Goal: Task Accomplishment & Management: Manage account settings

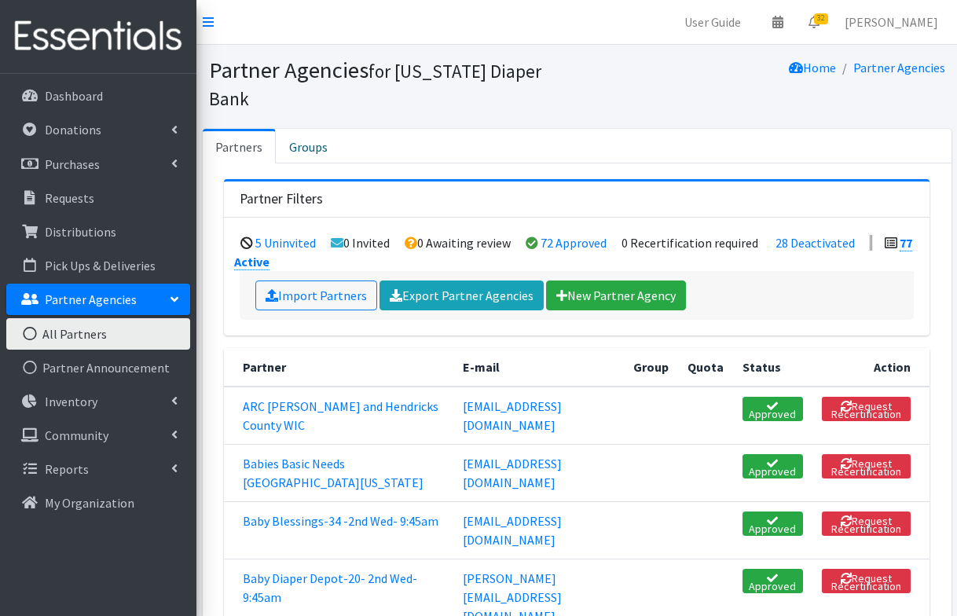
scroll to position [6545, 0]
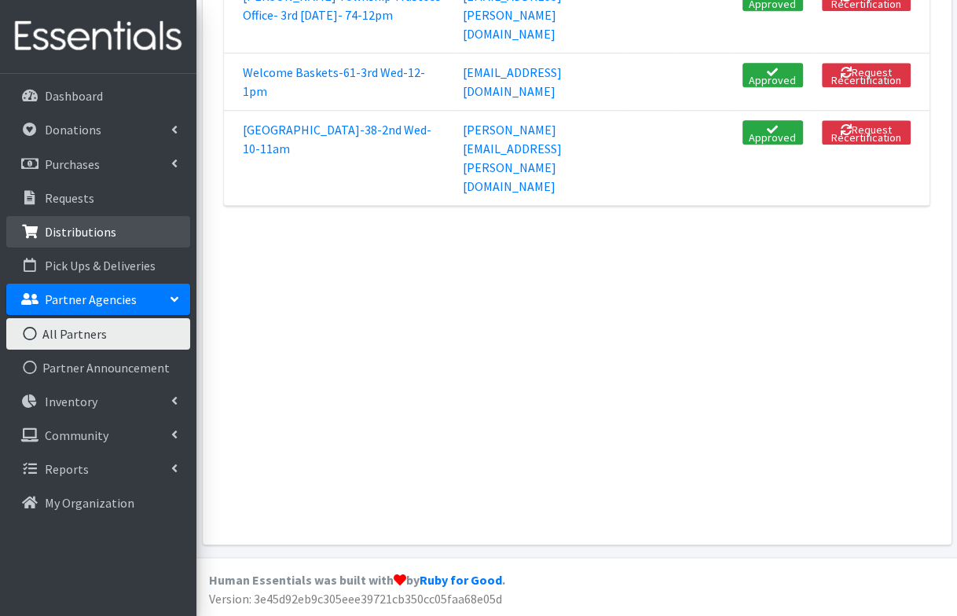
click at [101, 237] on p "Distributions" at bounding box center [80, 232] width 71 height 16
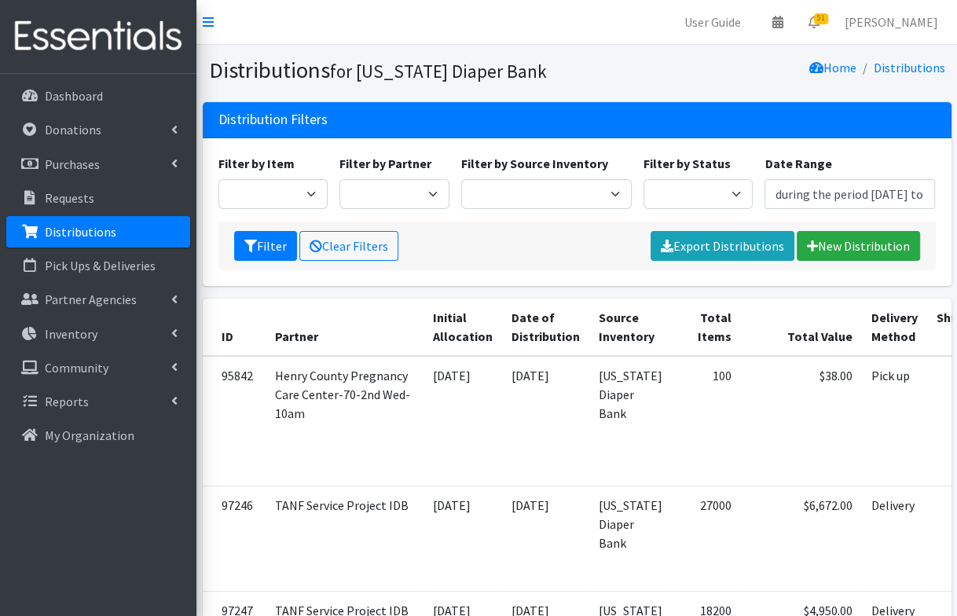
type input "[DATE] - [DATE]"
click at [691, 188] on select "Scheduled Complete" at bounding box center [698, 194] width 110 height 30
select select "5"
click at [249, 253] on button "Filter" at bounding box center [265, 246] width 63 height 30
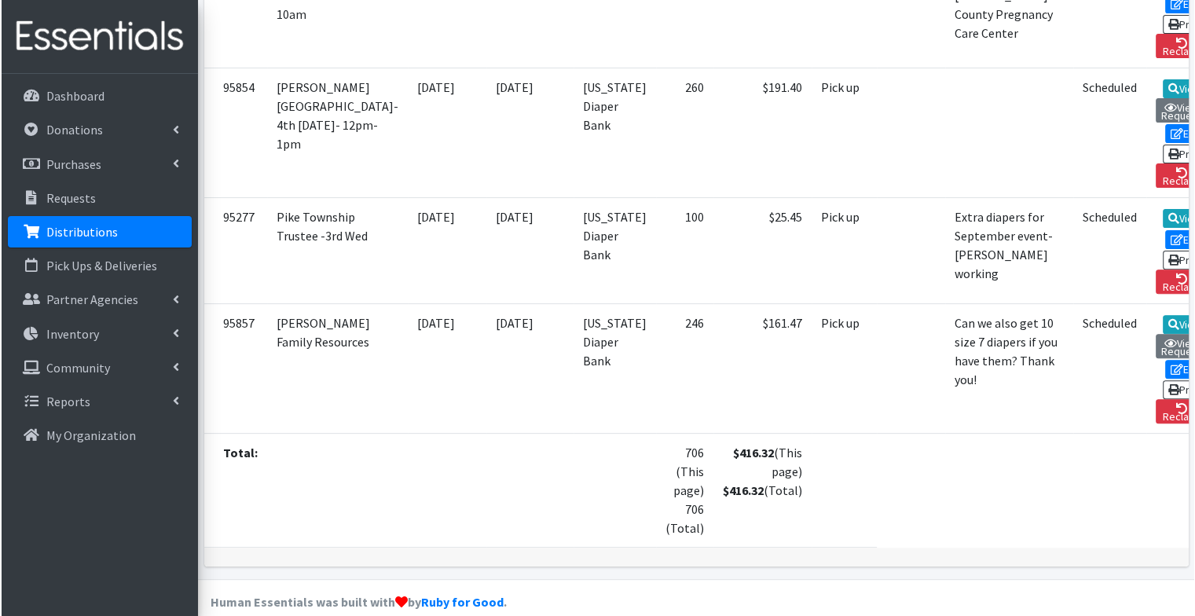
scroll to position [415, 0]
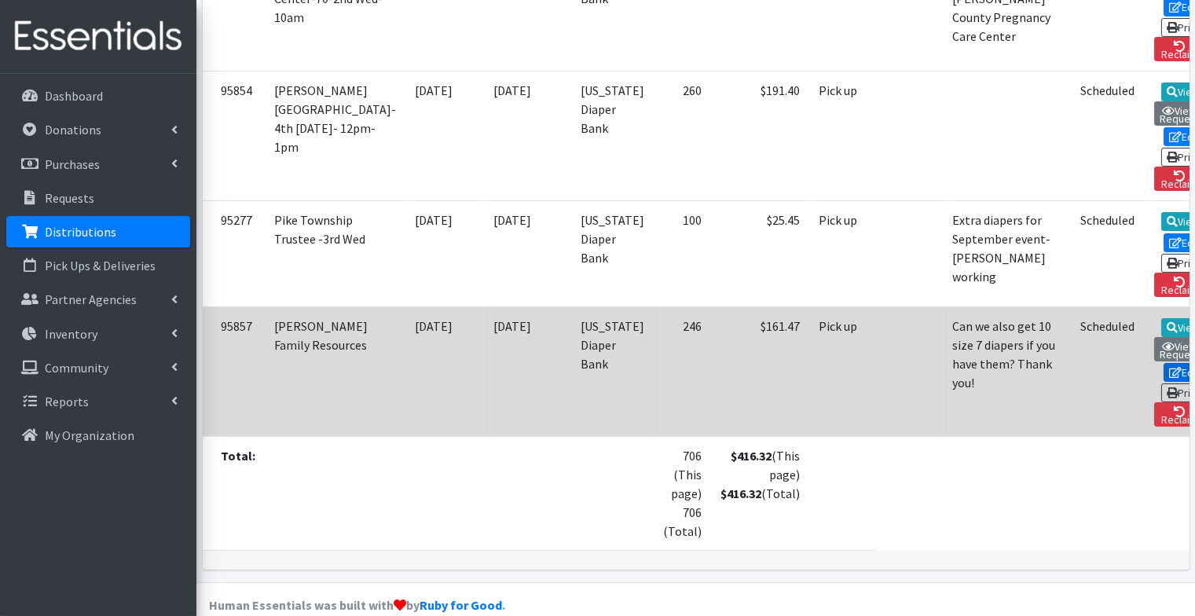
click at [956, 363] on link "Edit" at bounding box center [1185, 372] width 42 height 19
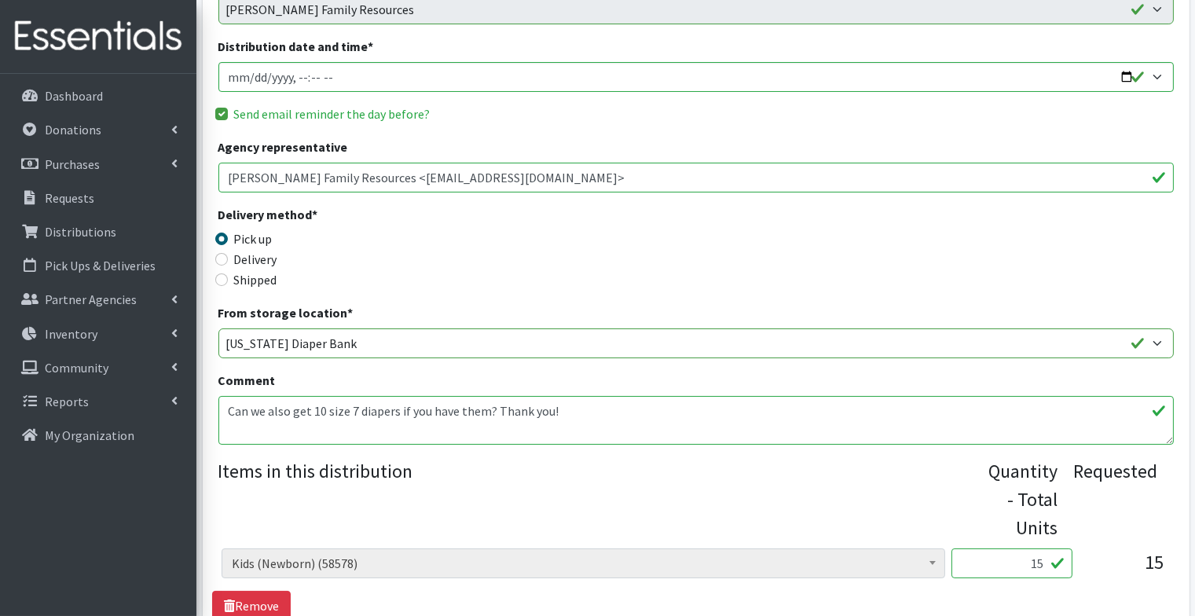
scroll to position [214, 0]
click at [1034, 567] on input "15" at bounding box center [1011, 563] width 121 height 30
type input "375"
click at [1149, 528] on div "Requested" at bounding box center [1116, 498] width 84 height 85
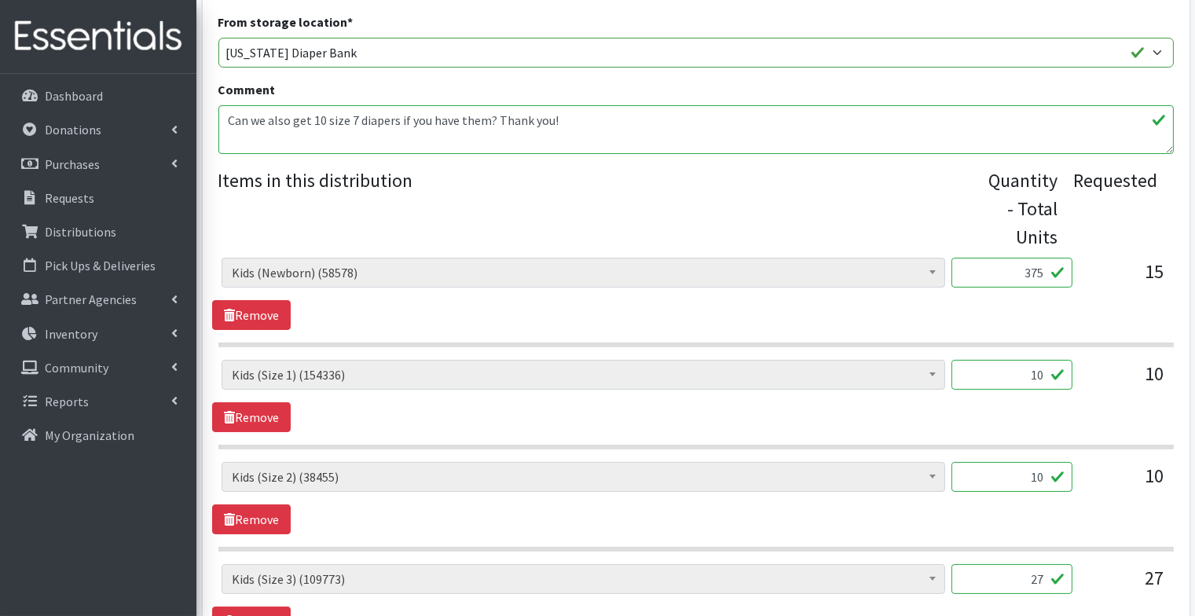
scroll to position [505, 0]
click at [1032, 382] on input "10" at bounding box center [1011, 373] width 121 height 30
type input "250"
click at [1071, 487] on div "10" at bounding box center [1011, 481] width 121 height 42
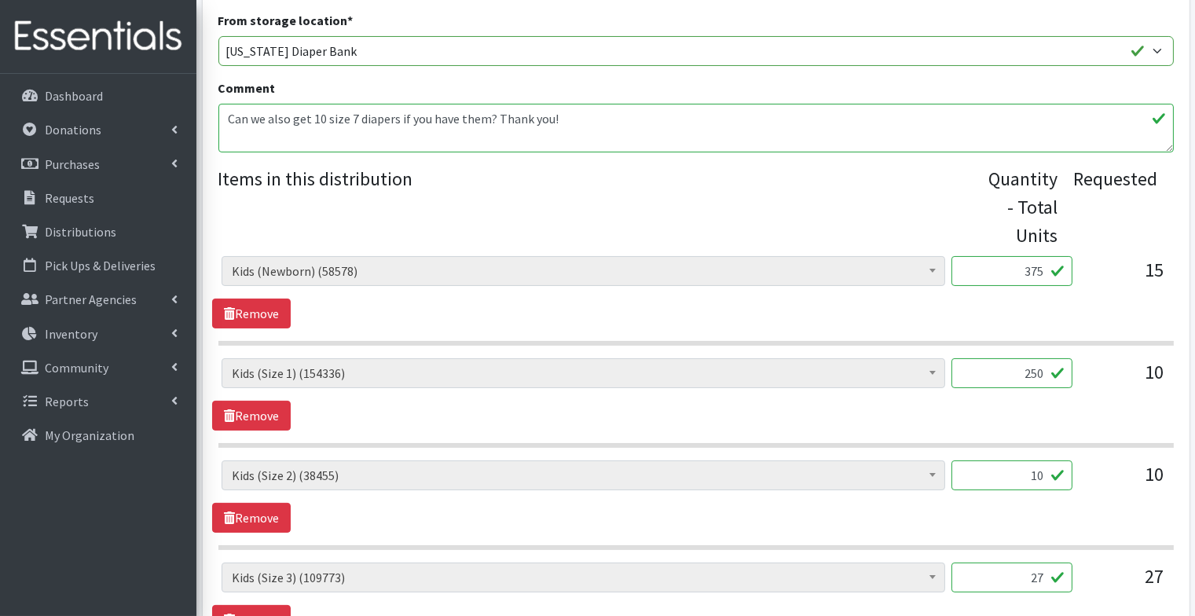
click at [1022, 475] on input "10" at bounding box center [1011, 475] width 121 height 30
type input "250"
click at [1088, 531] on section "Diaper Rash Cream (626) Kids (Newborn) (58578) Kids (Preemie) (785) Kids (Size …" at bounding box center [695, 505] width 955 height 90
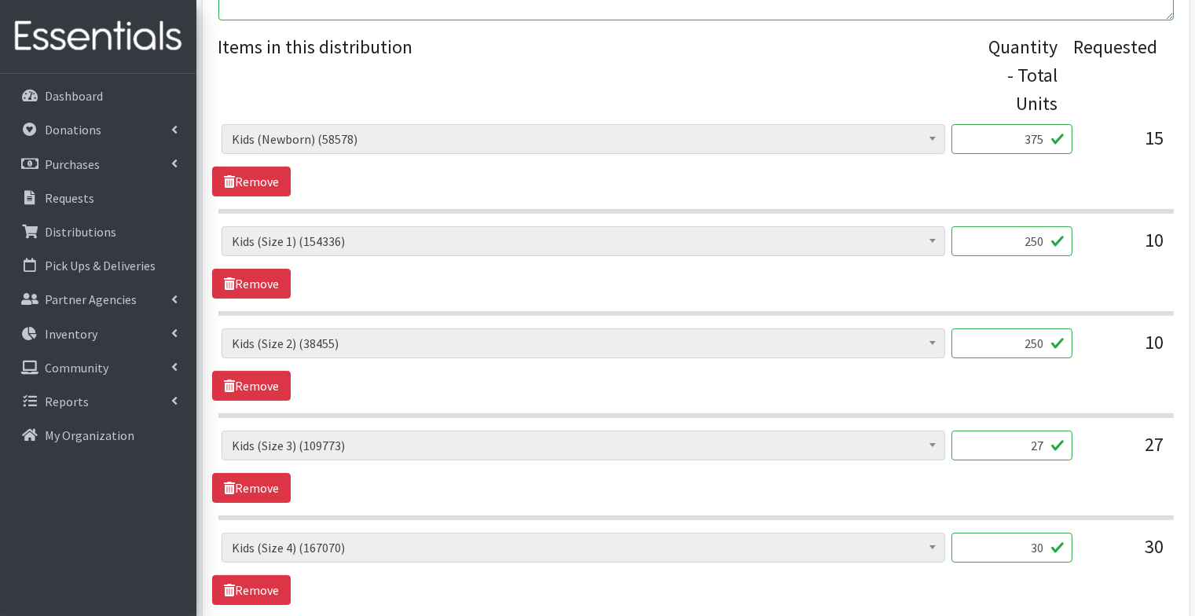
scroll to position [649, 0]
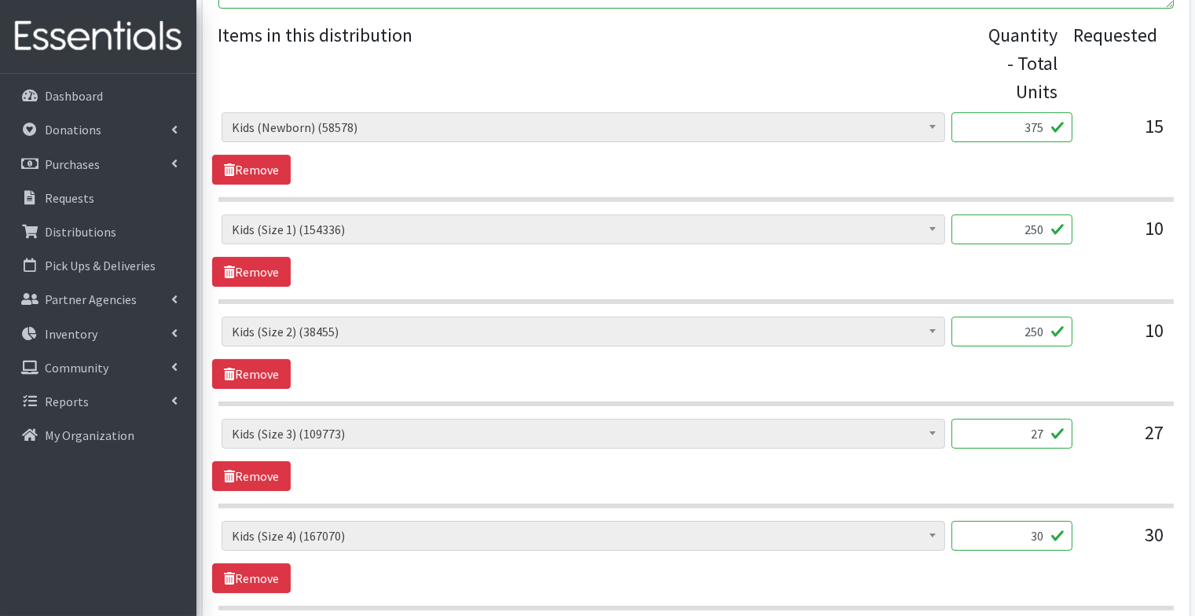
click at [1020, 426] on input "27" at bounding box center [1011, 434] width 121 height 30
type input "675"
click at [1028, 524] on input "30" at bounding box center [1011, 536] width 121 height 30
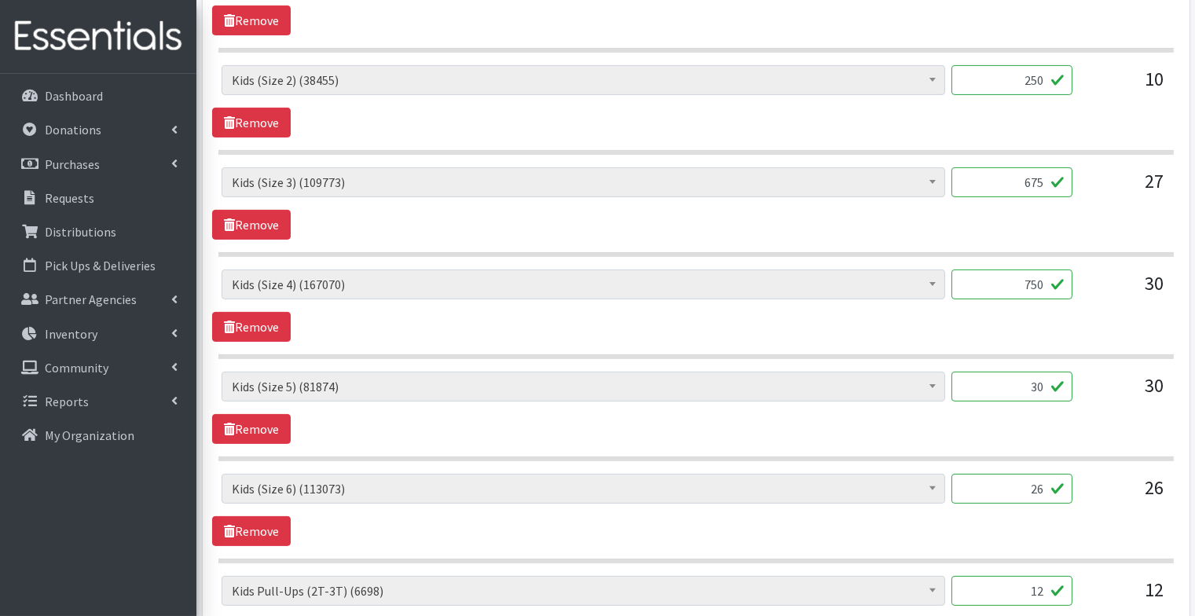
scroll to position [905, 0]
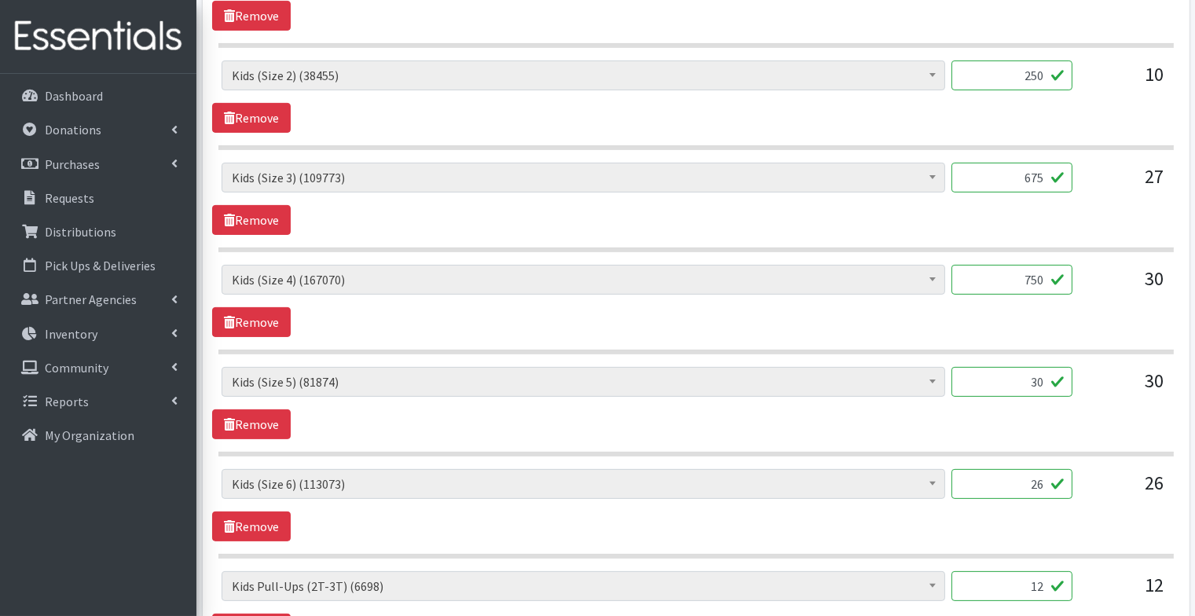
type input "750"
click at [1026, 378] on input "30" at bounding box center [1011, 382] width 121 height 30
type input "750"
click at [1030, 474] on input "26" at bounding box center [1011, 484] width 121 height 30
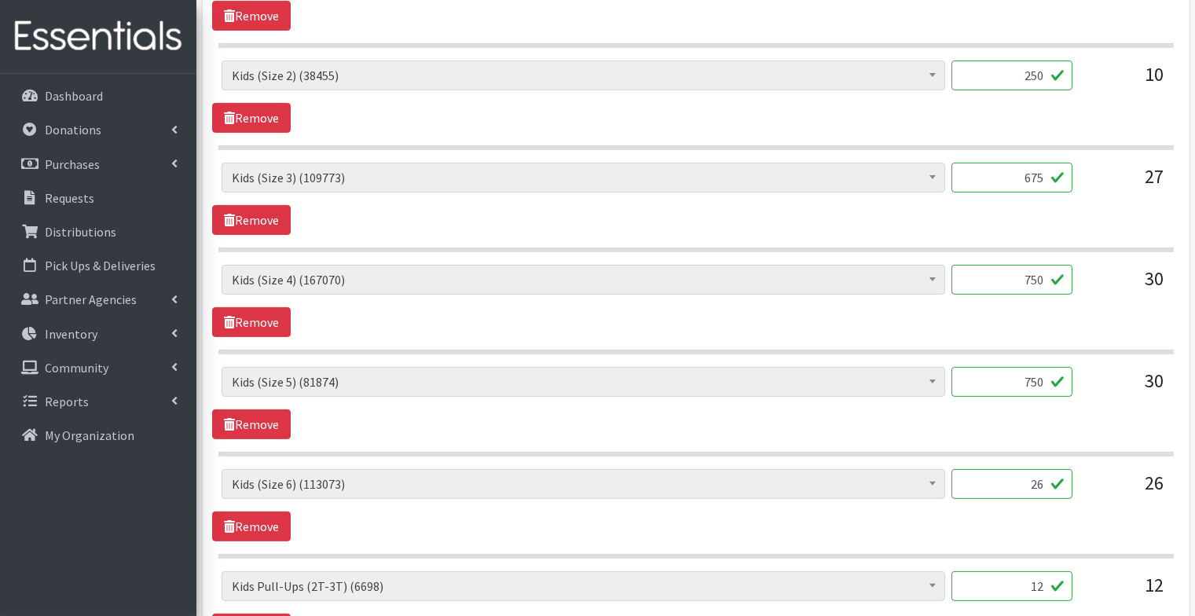
click at [1030, 474] on input "26" at bounding box center [1011, 484] width 121 height 30
type input "650"
click at [1043, 536] on section "Diaper Rash Cream (626) Kids (Newborn) (58578) Kids (Preemie) (785) Kids (Size …" at bounding box center [695, 514] width 955 height 90
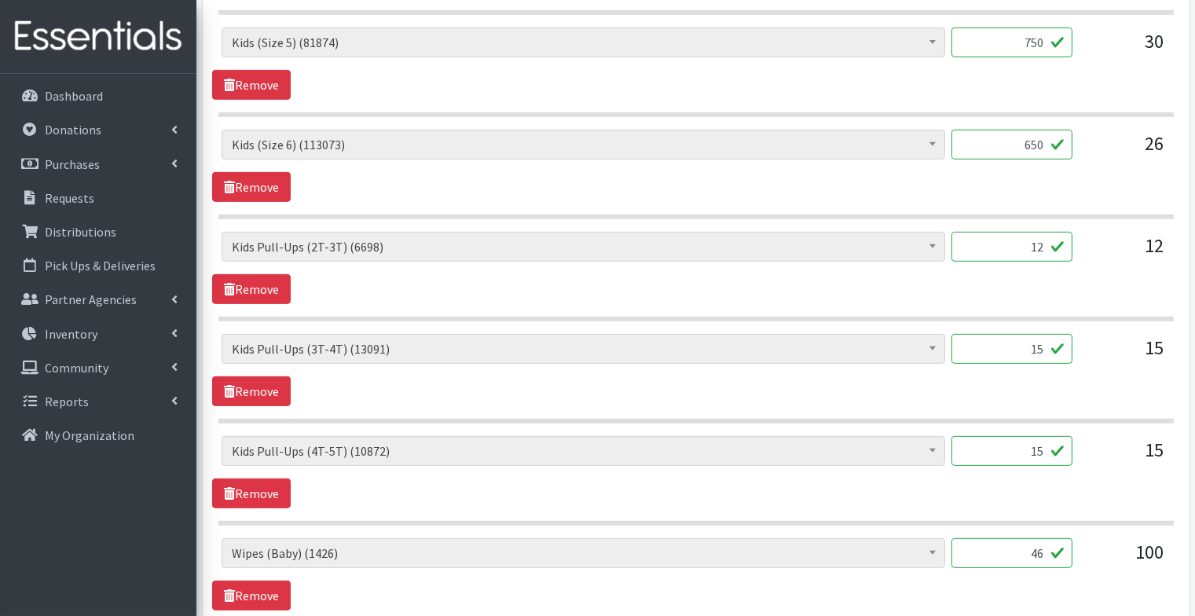
scroll to position [1223, 0]
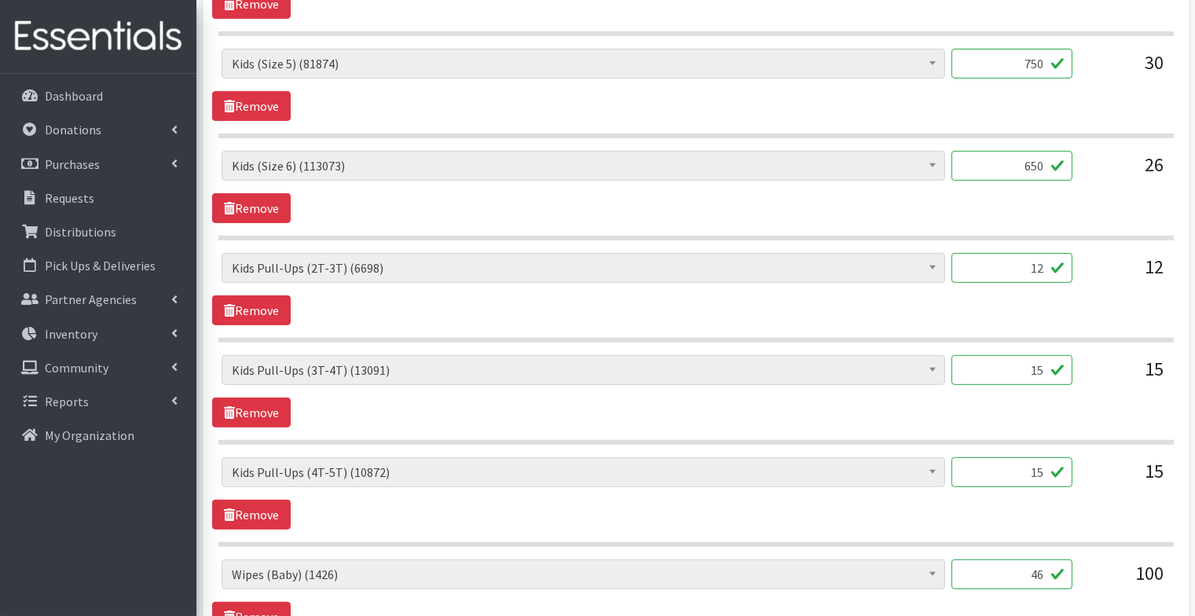
click at [1047, 259] on input "12" at bounding box center [1011, 268] width 121 height 30
type input "120"
click at [1043, 361] on input "15" at bounding box center [1011, 370] width 121 height 30
type input "150"
click at [1050, 461] on input "15" at bounding box center [1011, 472] width 121 height 30
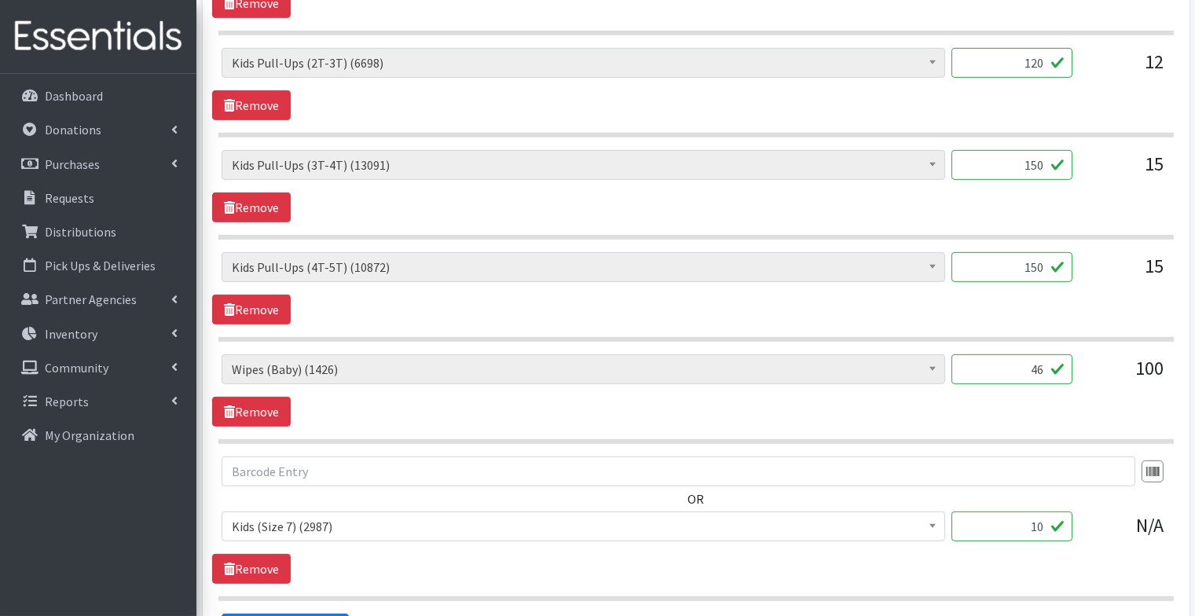
scroll to position [1431, 0]
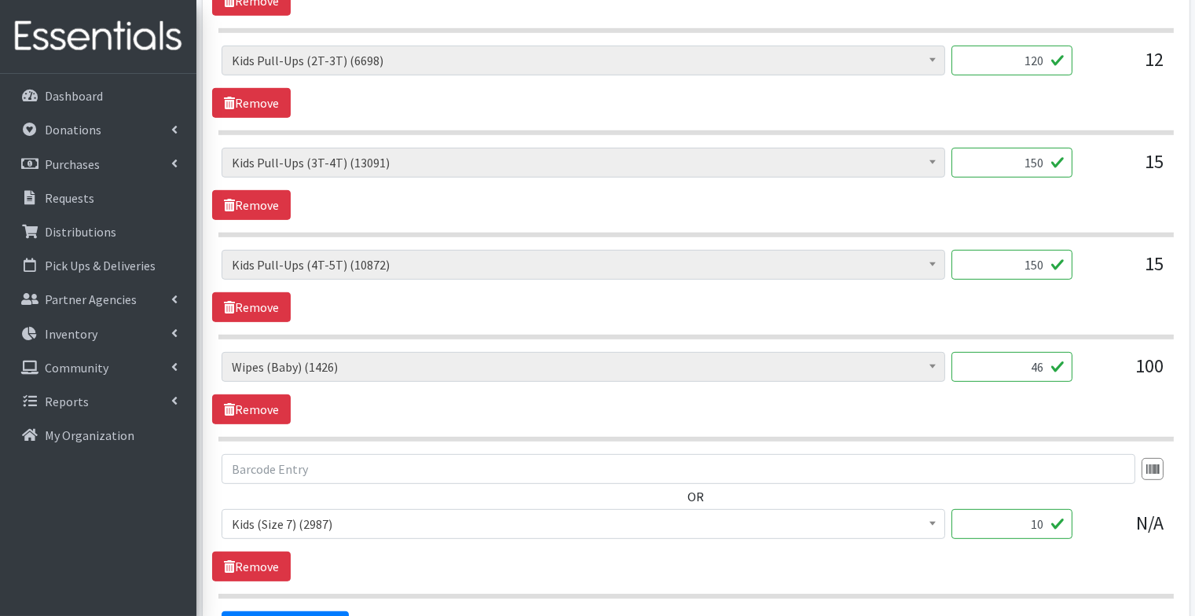
type input "150"
click at [1025, 509] on input "10" at bounding box center [1011, 524] width 121 height 30
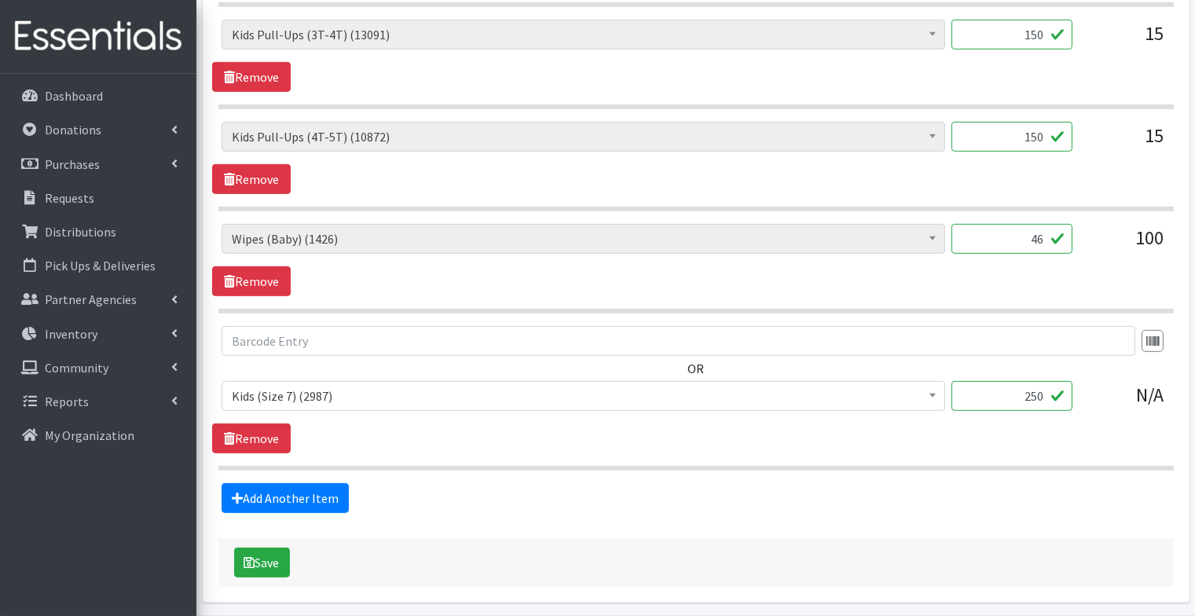
scroll to position [1600, 0]
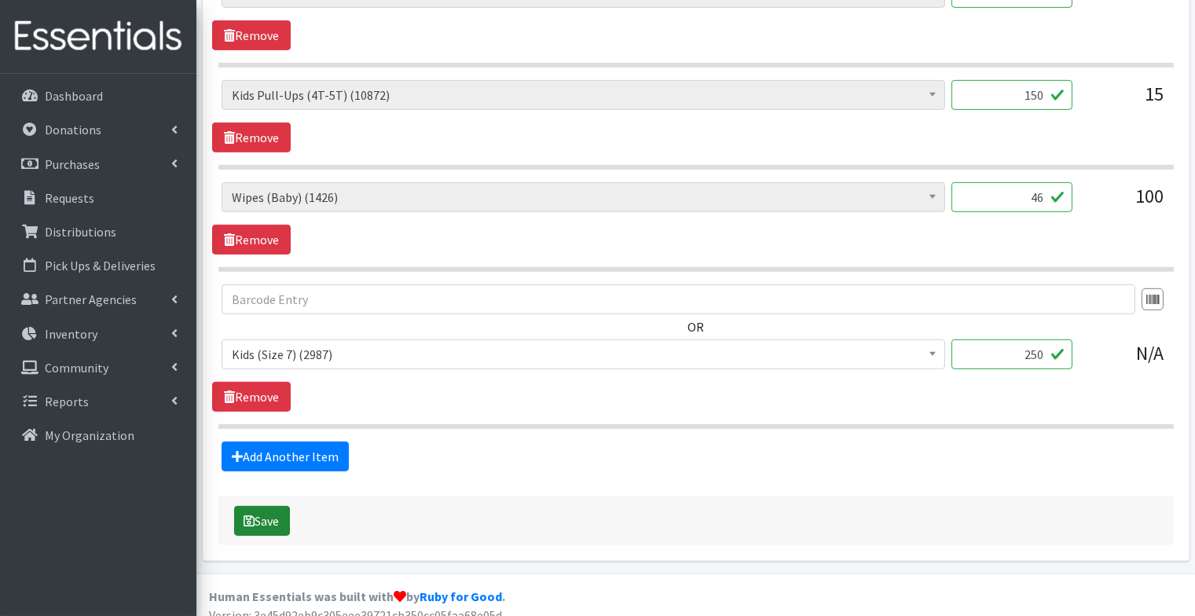
type input "250"
click at [240, 511] on button "Save" at bounding box center [262, 521] width 56 height 30
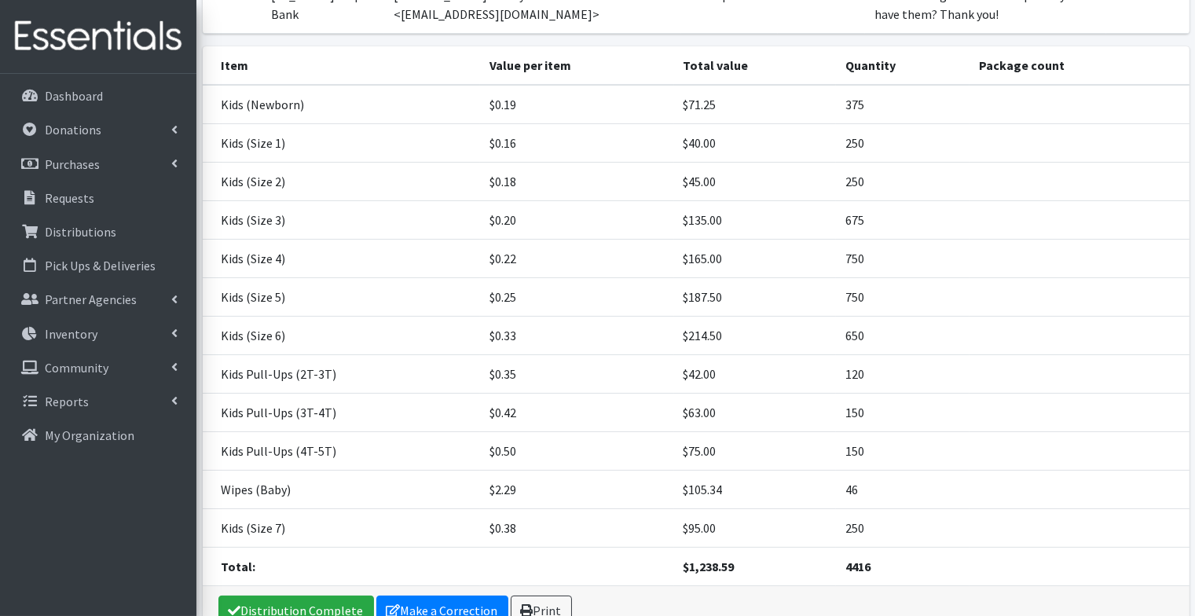
scroll to position [346, 0]
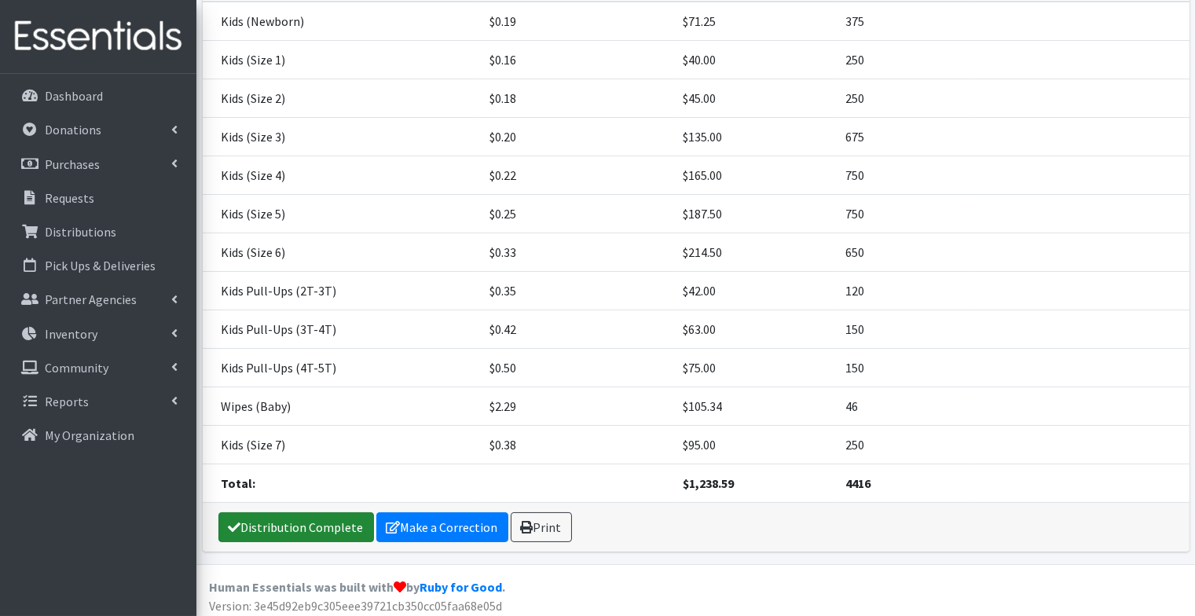
click at [346, 526] on link "Distribution Complete" at bounding box center [296, 527] width 156 height 30
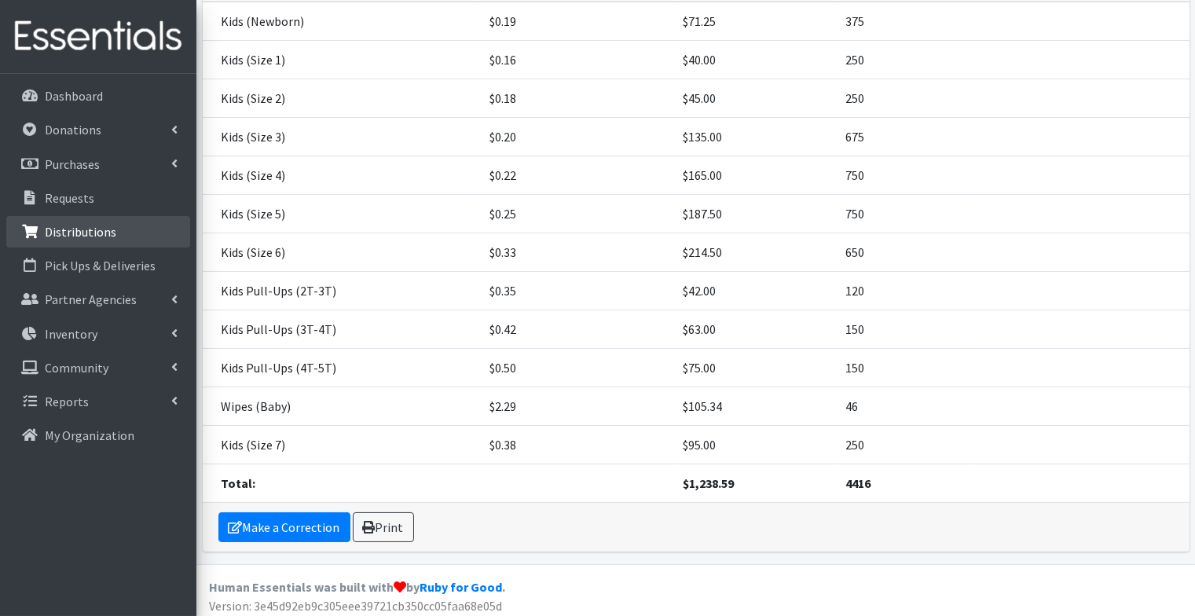
click at [82, 238] on p "Distributions" at bounding box center [80, 232] width 71 height 16
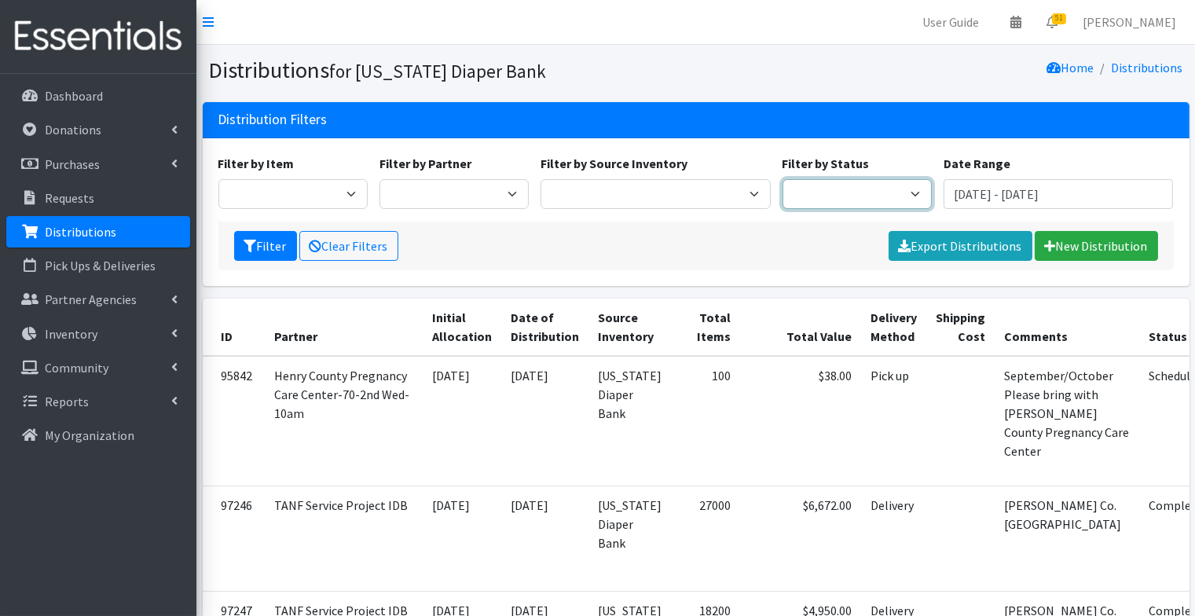
click at [852, 200] on select "Scheduled Complete" at bounding box center [857, 194] width 149 height 30
select select "5"
click at [248, 235] on button "Filter" at bounding box center [265, 246] width 63 height 30
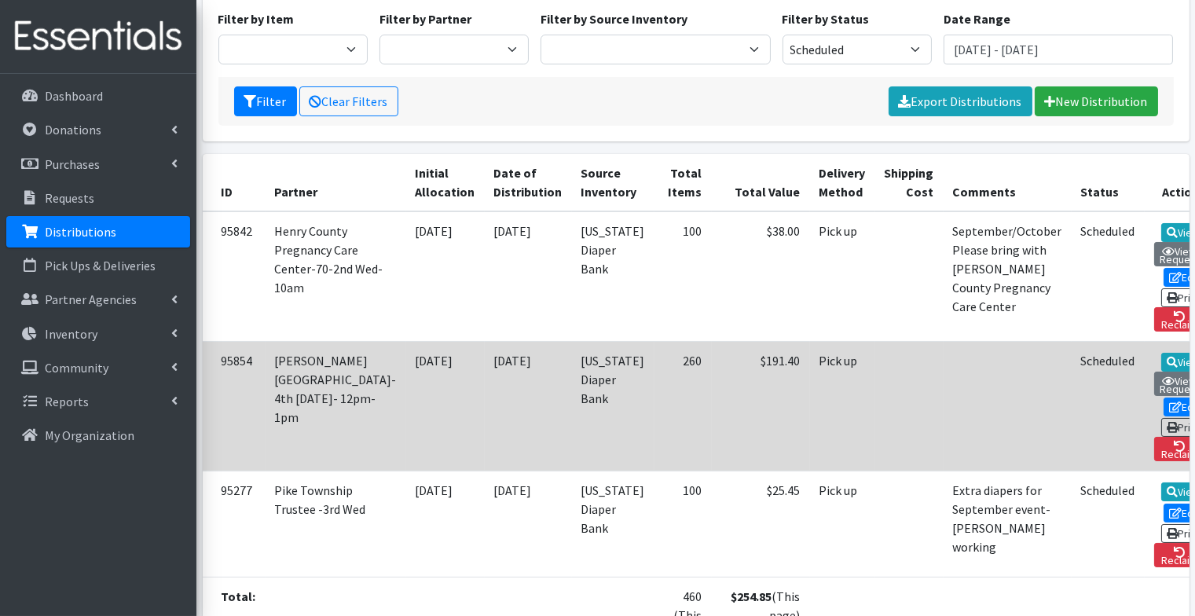
scroll to position [152, 0]
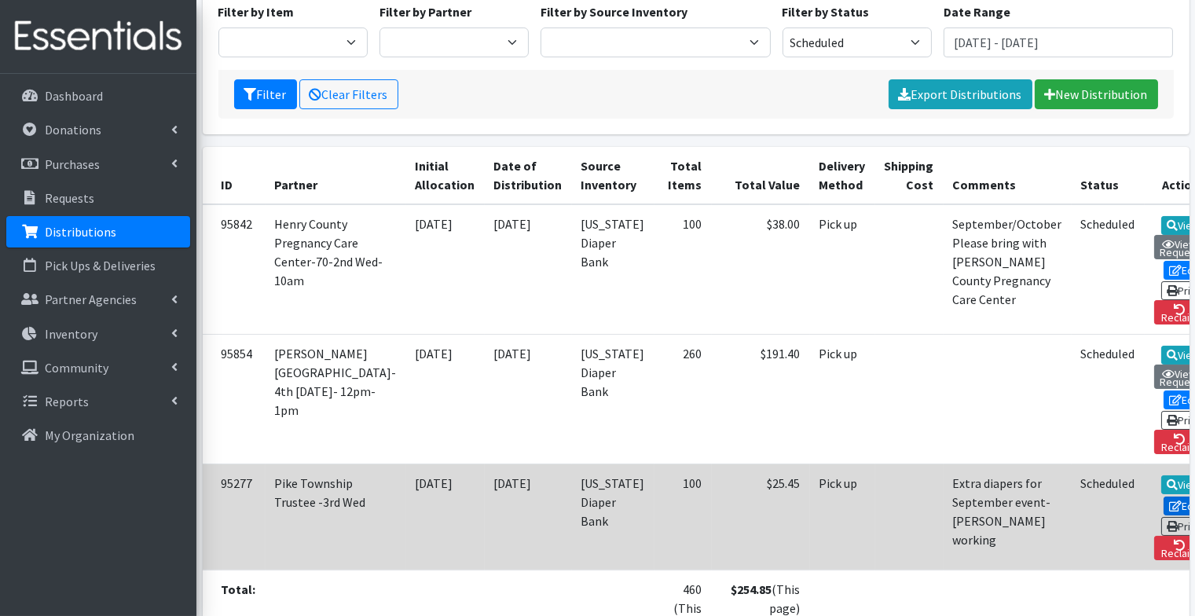
click at [1164, 505] on link "Edit" at bounding box center [1185, 506] width 42 height 19
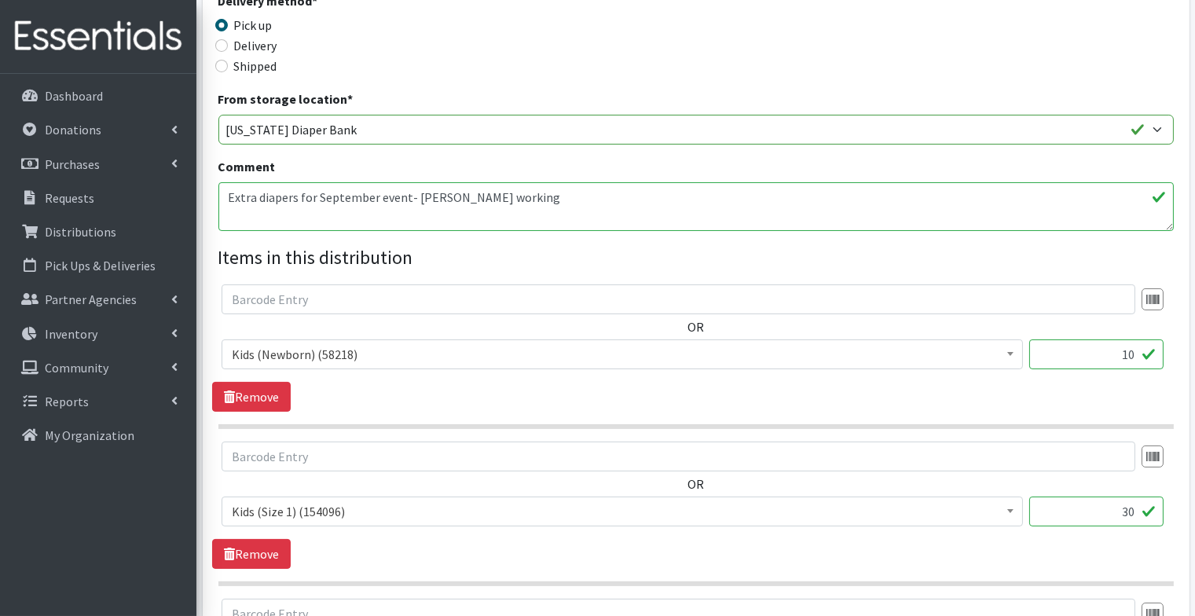
scroll to position [476, 0]
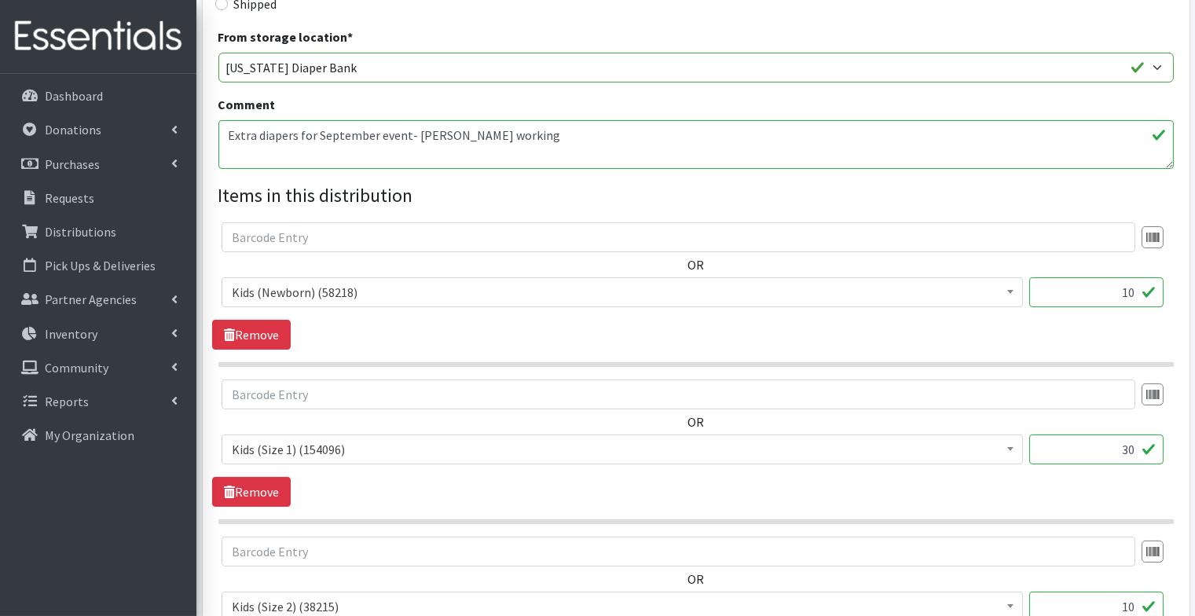
click at [1122, 294] on input "10" at bounding box center [1096, 292] width 134 height 30
type input "250"
click at [1109, 452] on input "30" at bounding box center [1096, 449] width 134 height 30
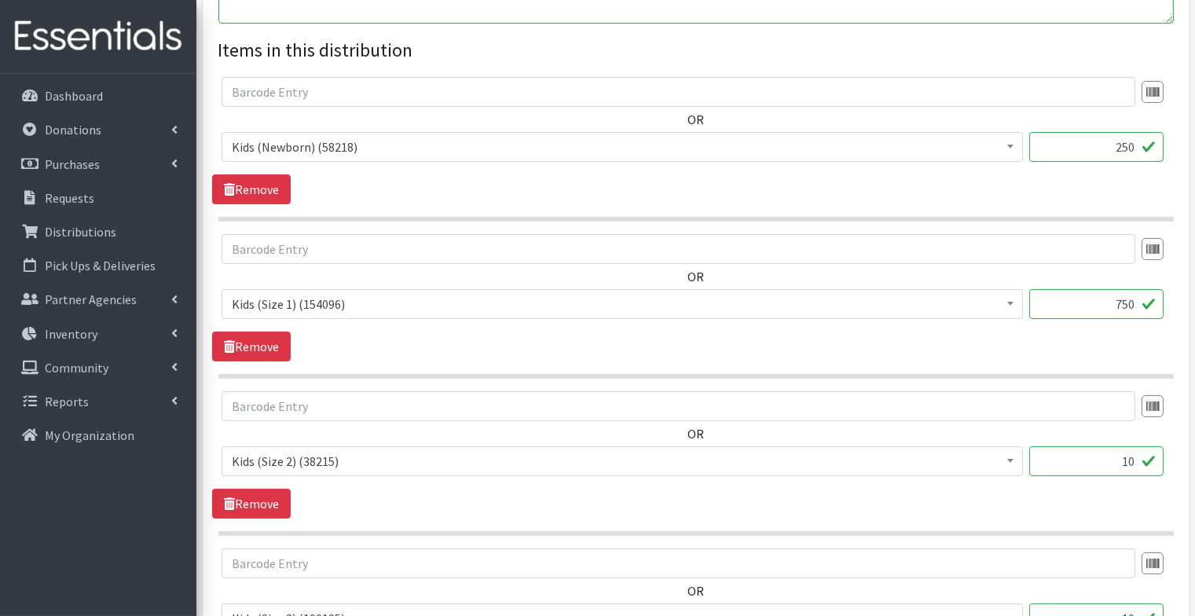
scroll to position [627, 0]
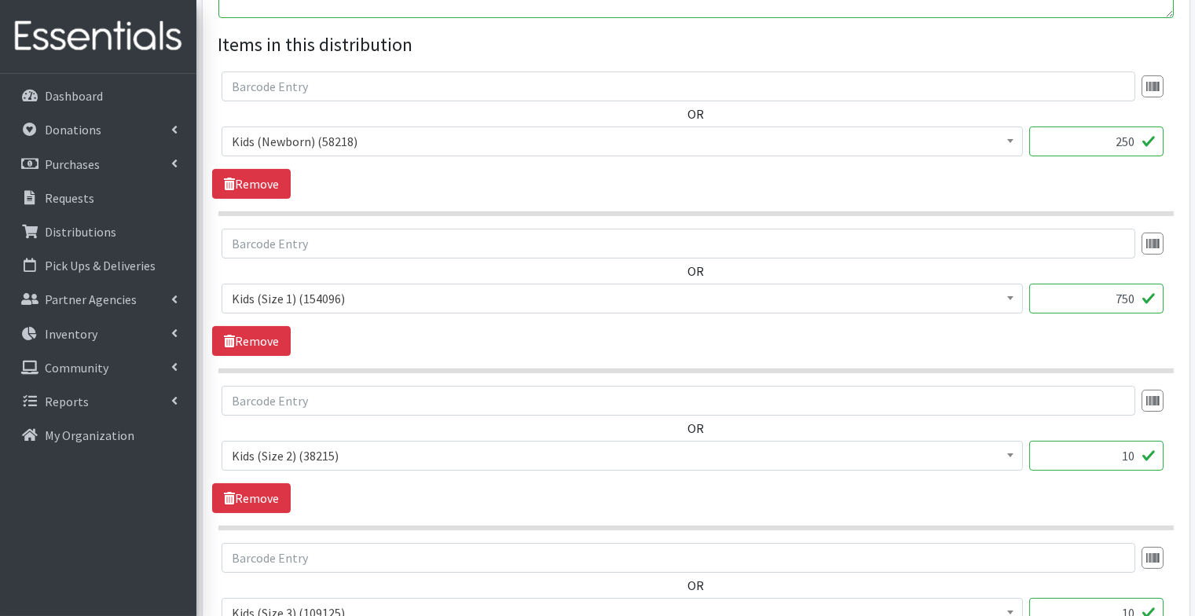
type input "750"
click at [1118, 452] on input "10" at bounding box center [1096, 456] width 134 height 30
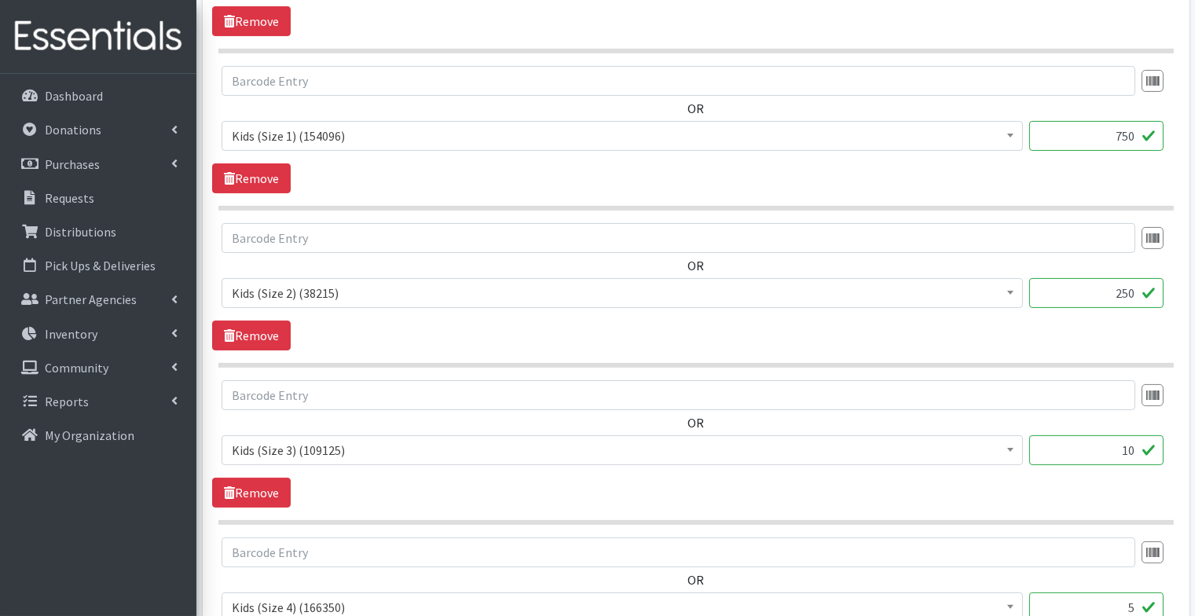
scroll to position [808, 0]
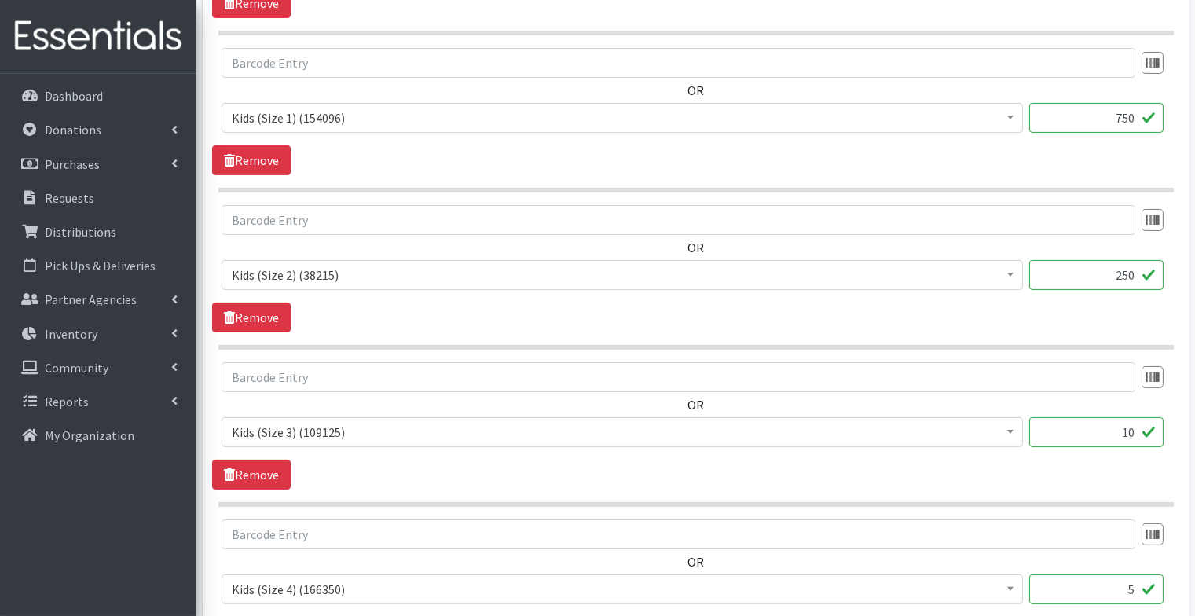
type input "250"
click at [1103, 434] on input "10" at bounding box center [1096, 432] width 134 height 30
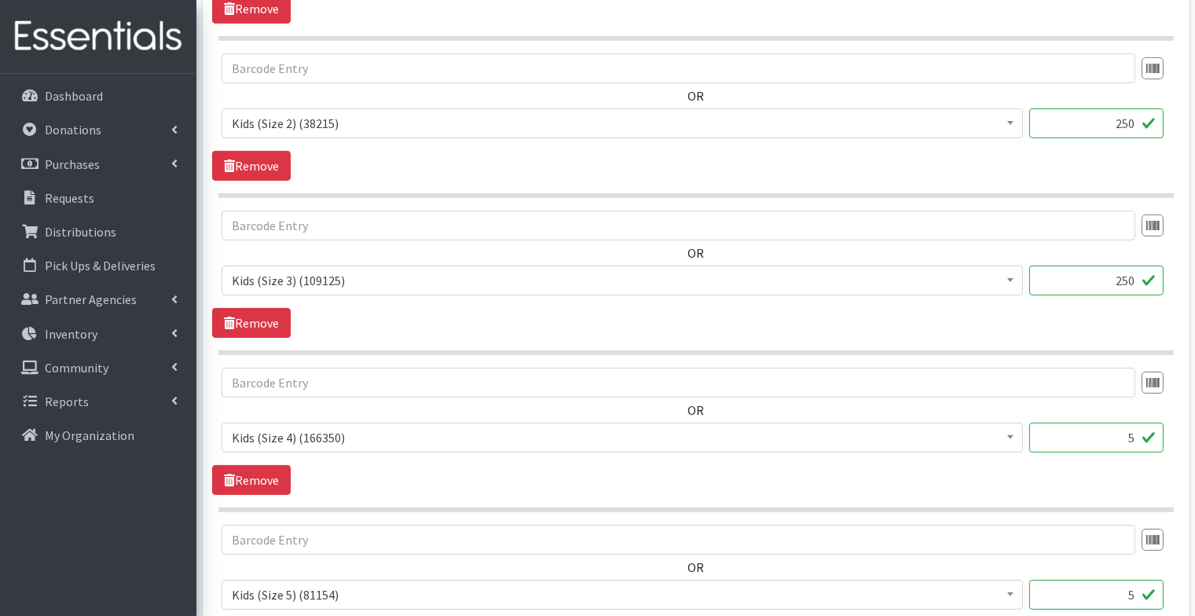
scroll to position [979, 0]
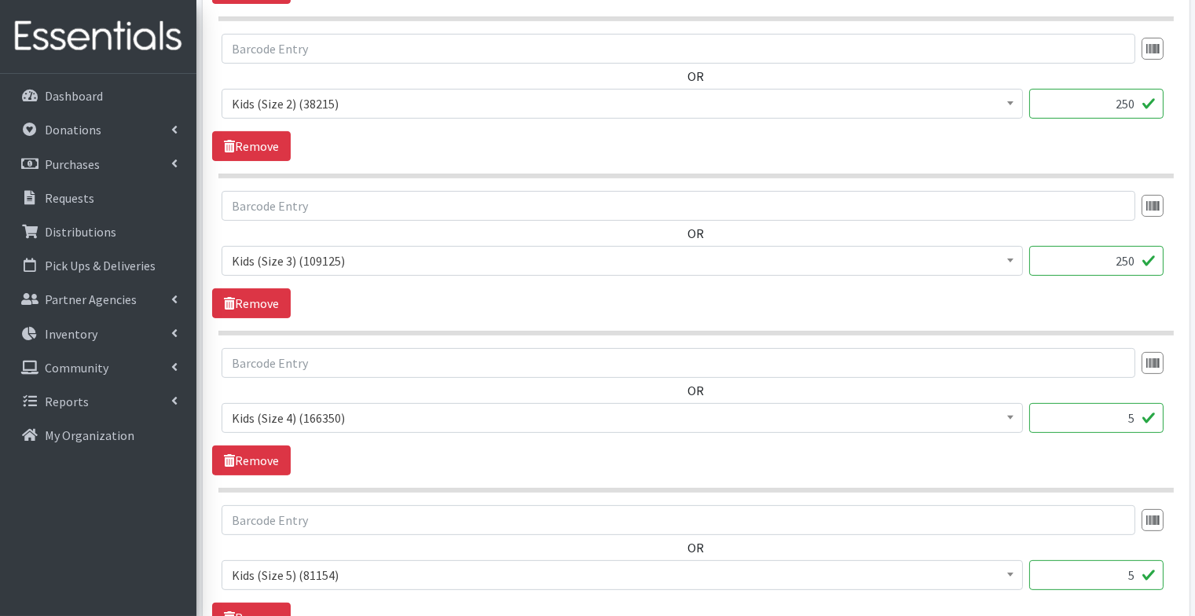
type input "250"
click at [1112, 418] on input "5" at bounding box center [1096, 418] width 134 height 30
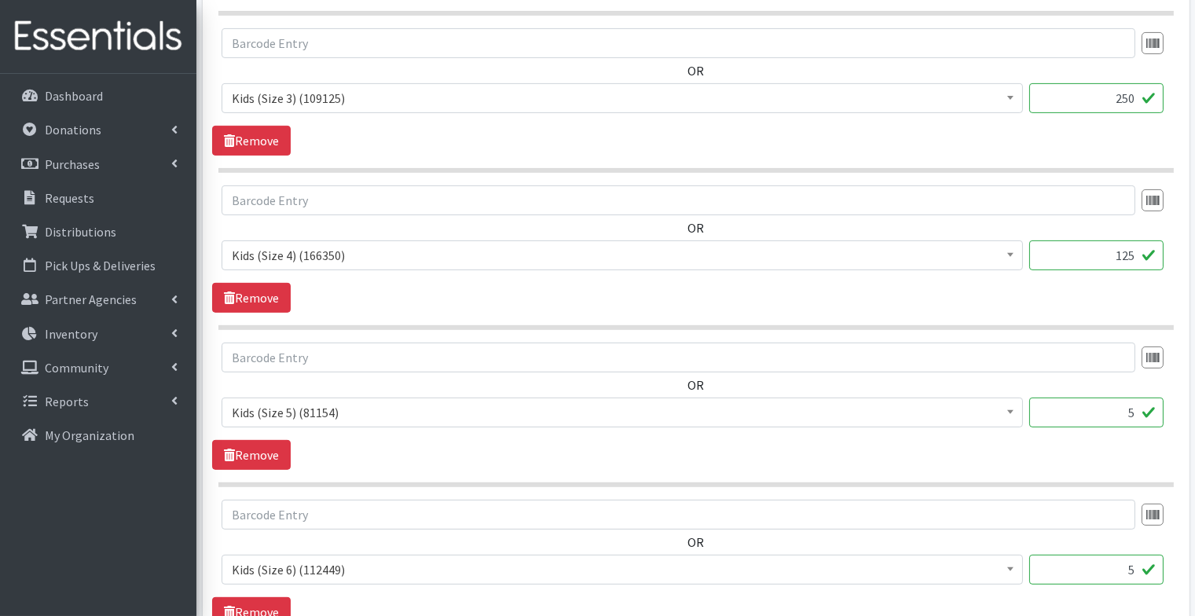
type input "125"
click at [1121, 405] on input "5" at bounding box center [1096, 413] width 134 height 30
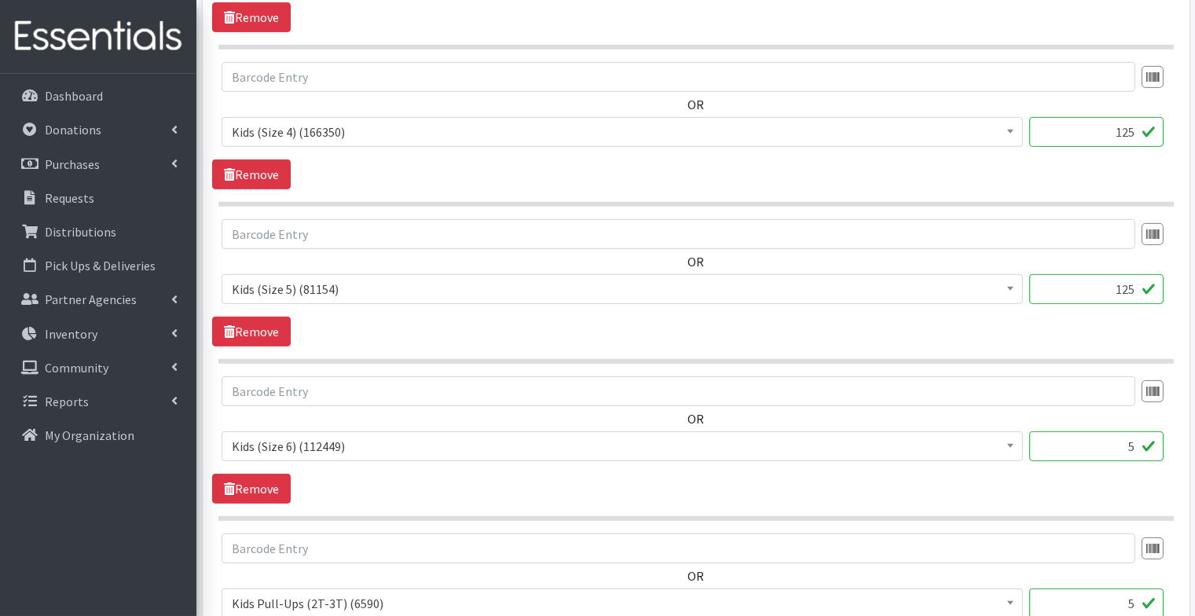
scroll to position [1268, 0]
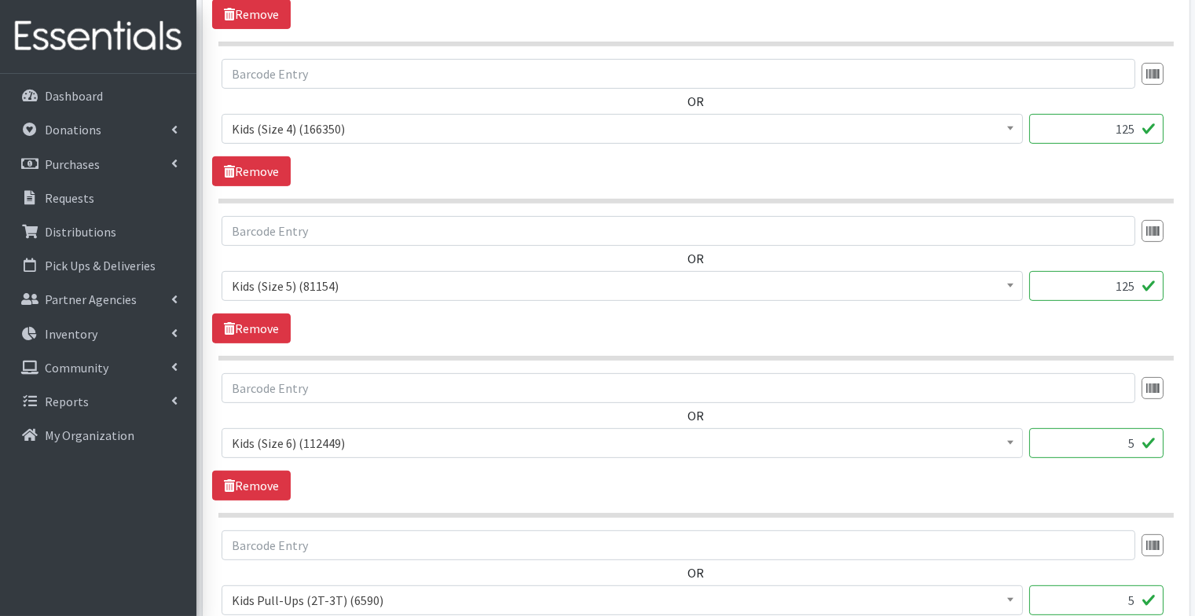
type input "125"
click at [1112, 438] on input "5" at bounding box center [1096, 443] width 134 height 30
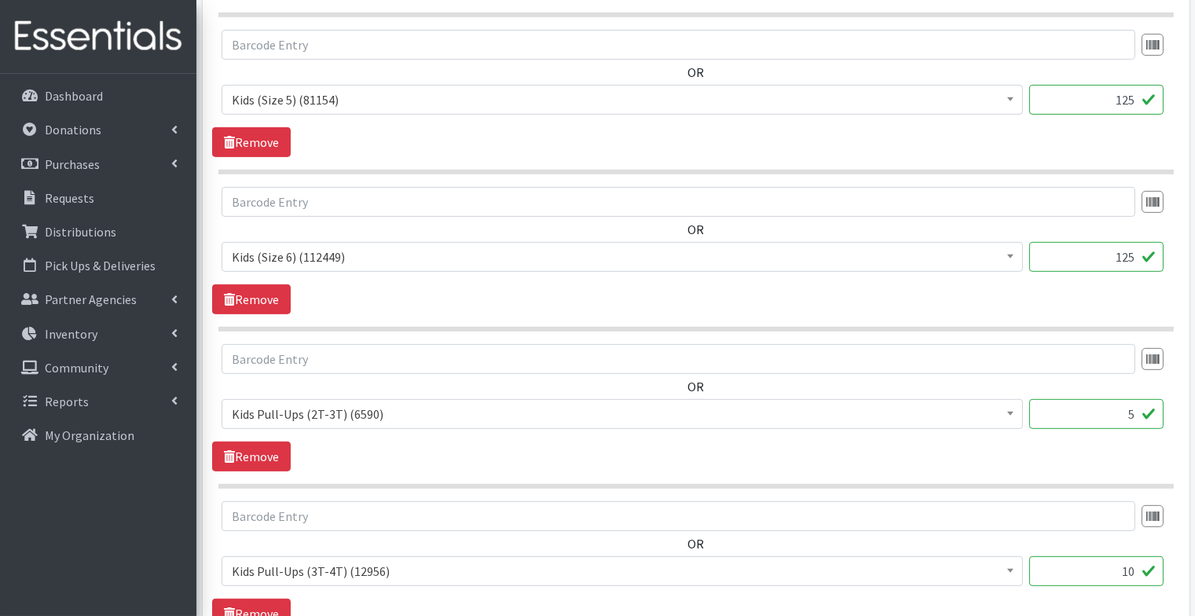
scroll to position [1455, 0]
type input "125"
click at [1139, 409] on input "5" at bounding box center [1096, 413] width 134 height 30
type input "50"
click at [1108, 526] on div "OR Diaper Rash Cream (626) Kids (Newborn) (58218) Kids (Preemie) (785) Kids (Si…" at bounding box center [695, 548] width 967 height 97
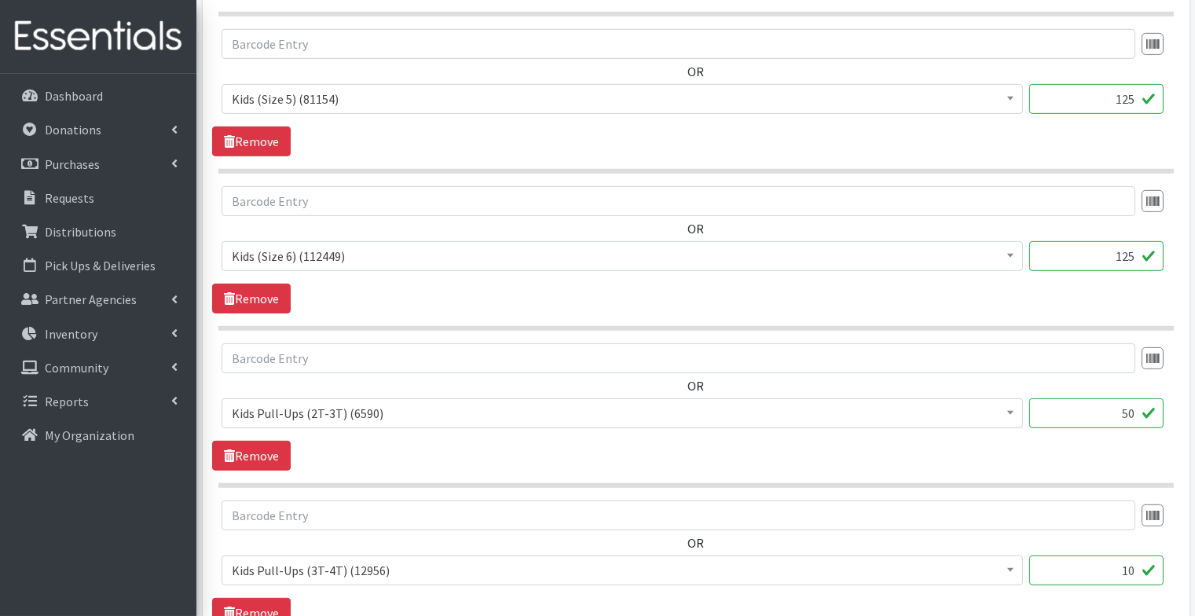
scroll to position [1581, 0]
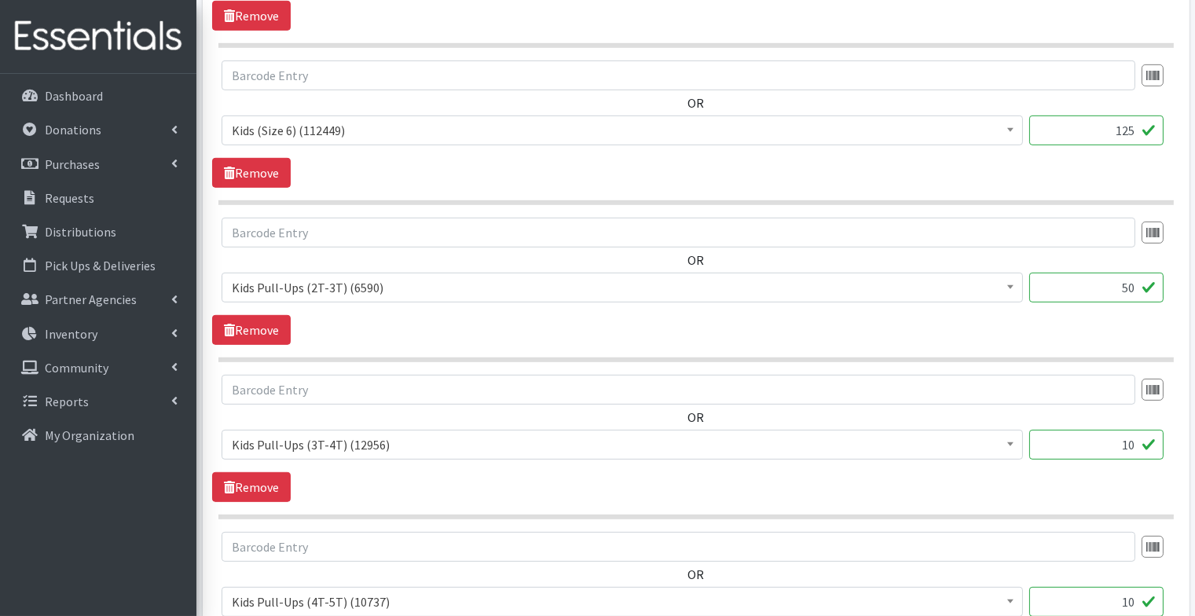
click at [1142, 433] on input "10" at bounding box center [1096, 445] width 134 height 30
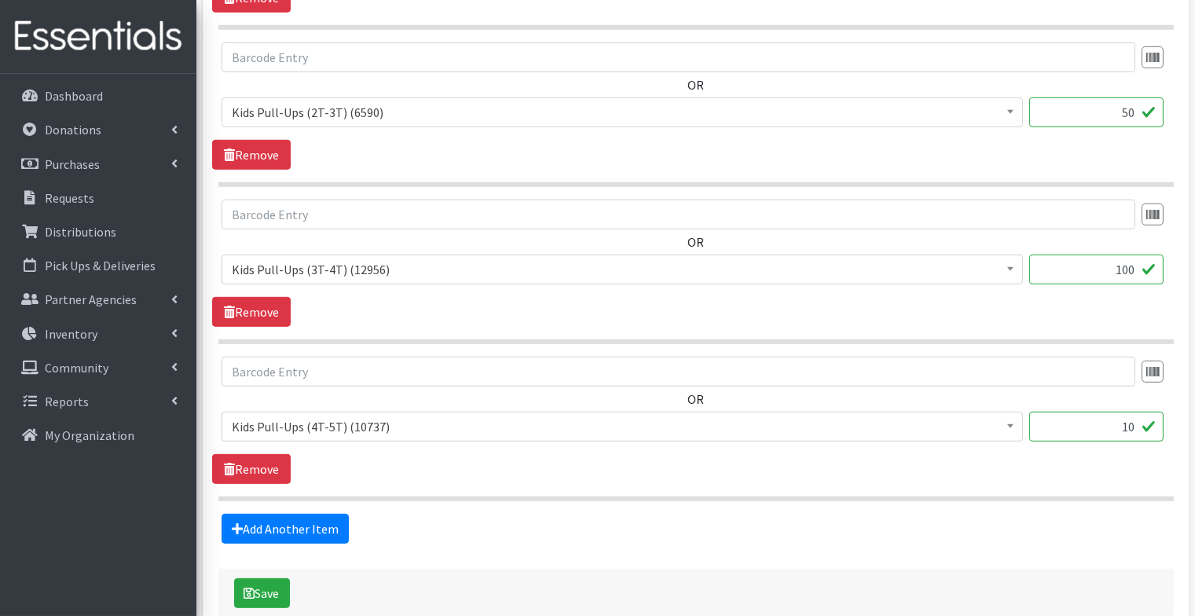
scroll to position [1758, 0]
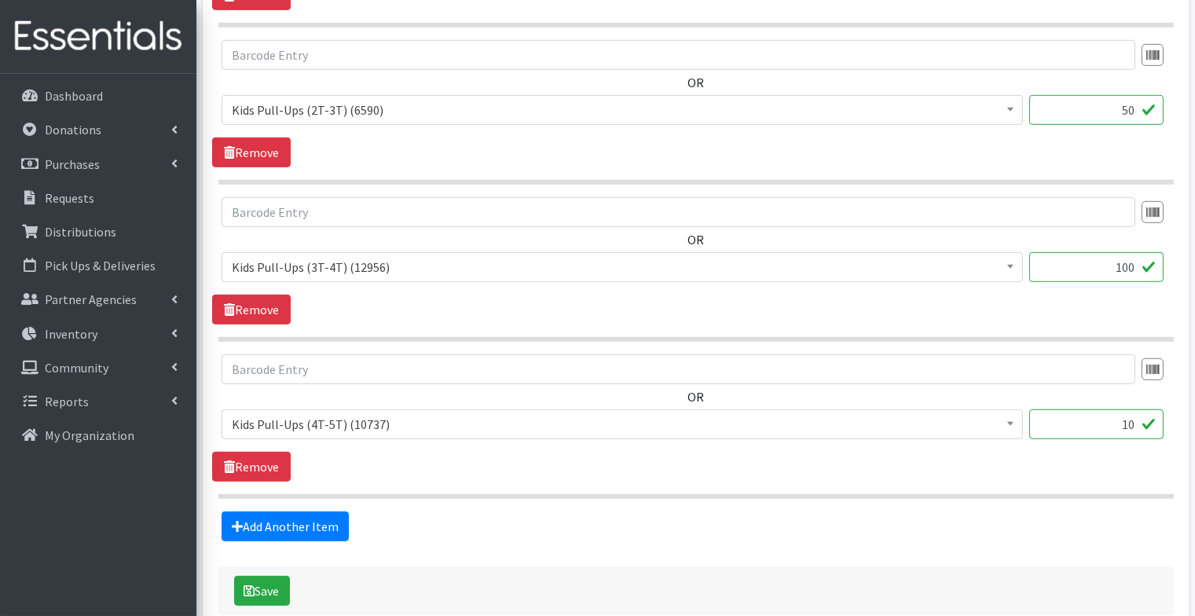
type input "100"
click at [1138, 414] on input "10" at bounding box center [1096, 424] width 134 height 30
type input "100"
click at [270, 576] on button "Save" at bounding box center [262, 591] width 56 height 30
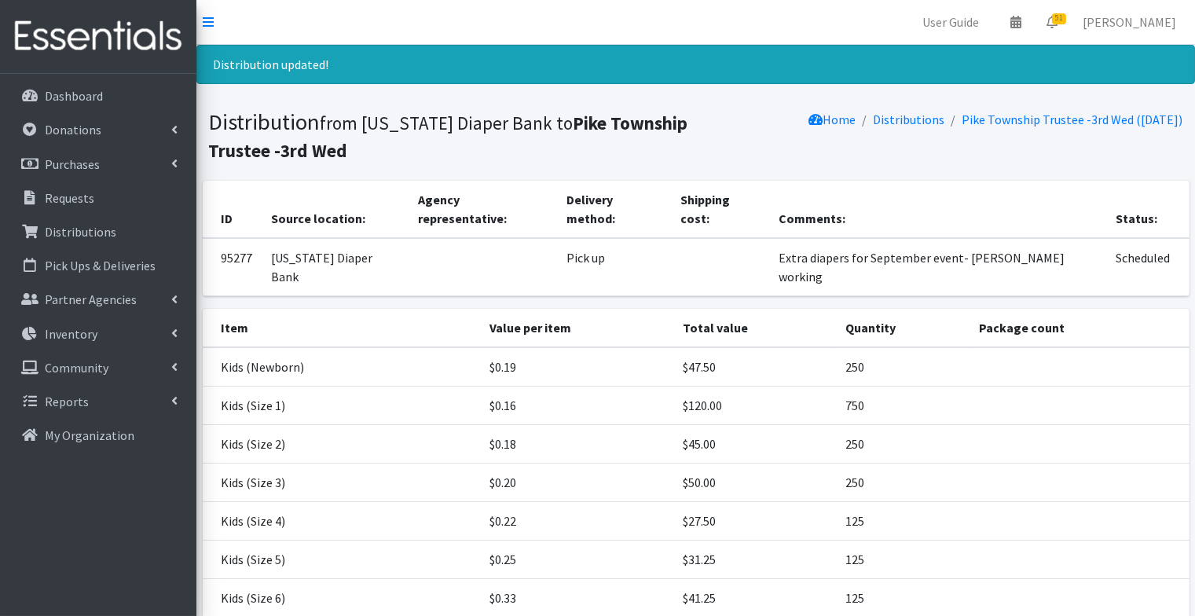
scroll to position [231, 0]
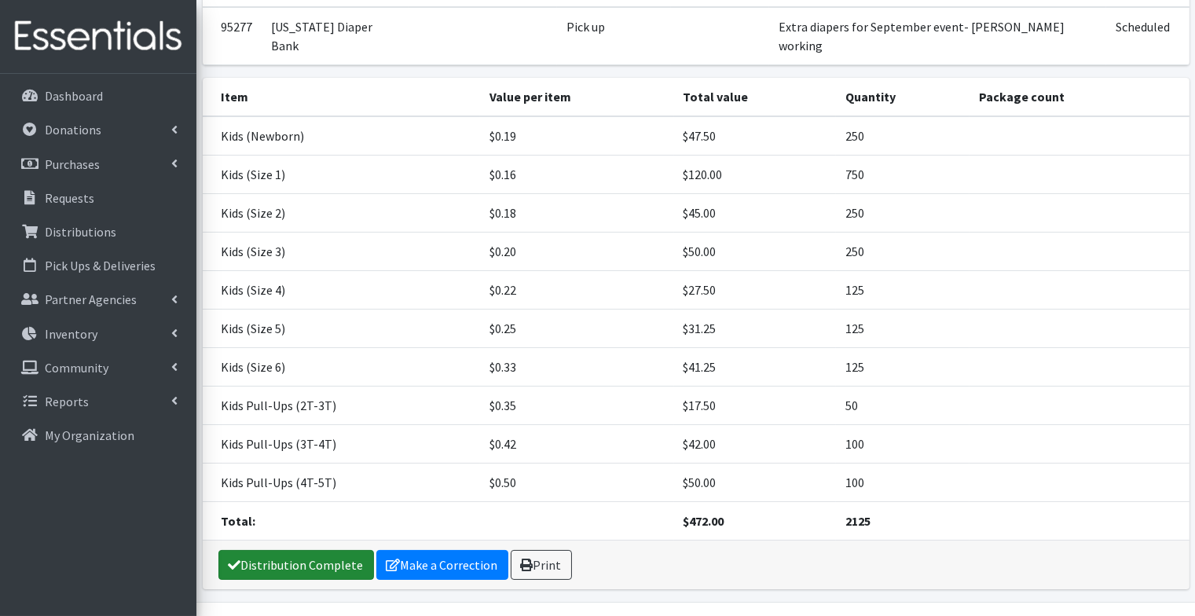
click at [318, 550] on link "Distribution Complete" at bounding box center [296, 565] width 156 height 30
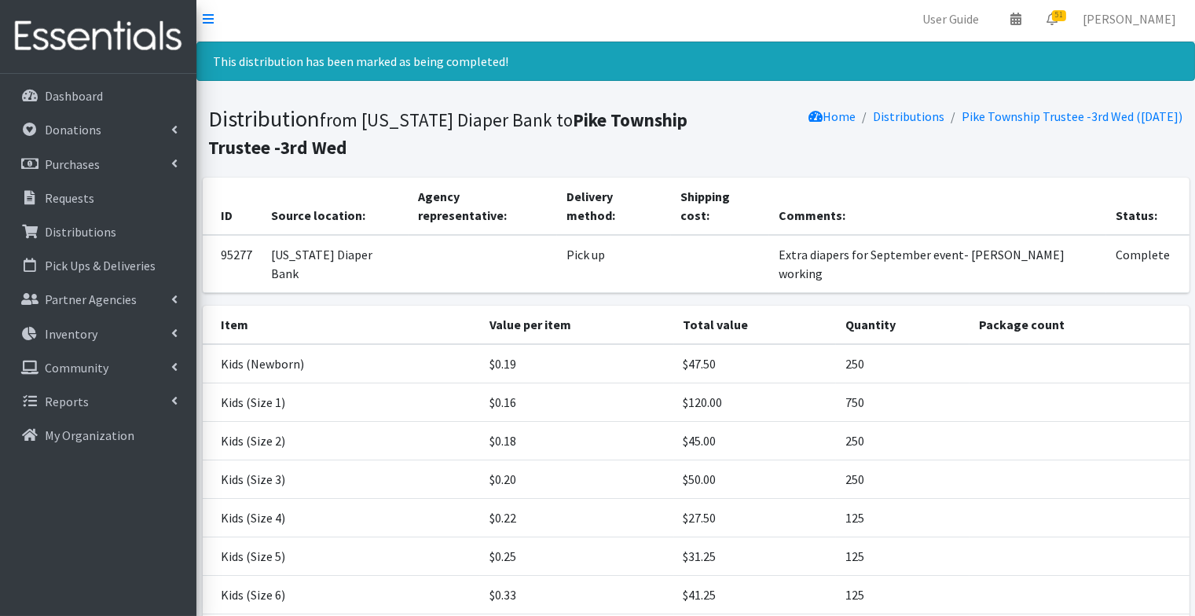
scroll to position [0, 0]
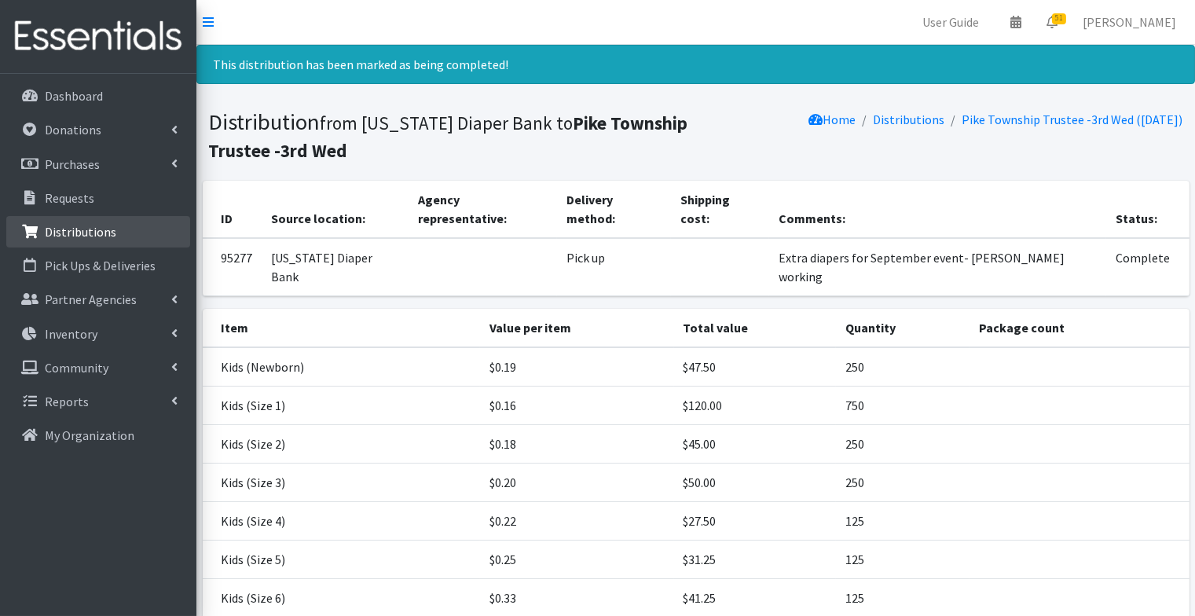
click at [70, 233] on p "Distributions" at bounding box center [80, 232] width 71 height 16
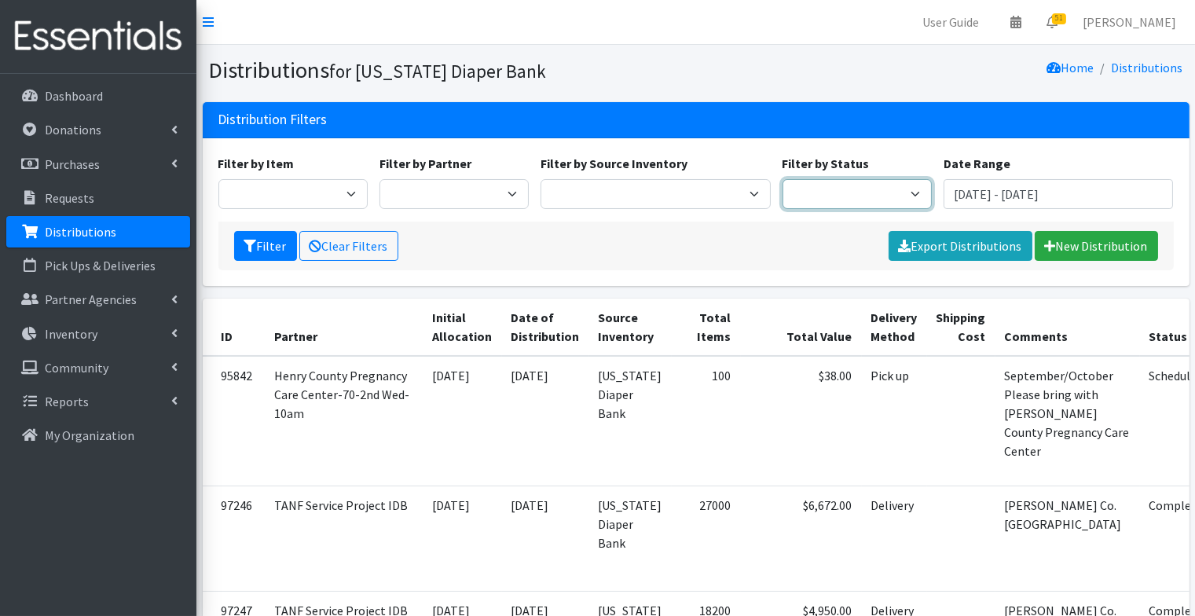
click at [818, 192] on select "Scheduled Complete" at bounding box center [857, 194] width 149 height 30
select select "5"
click at [273, 251] on button "Filter" at bounding box center [265, 246] width 63 height 30
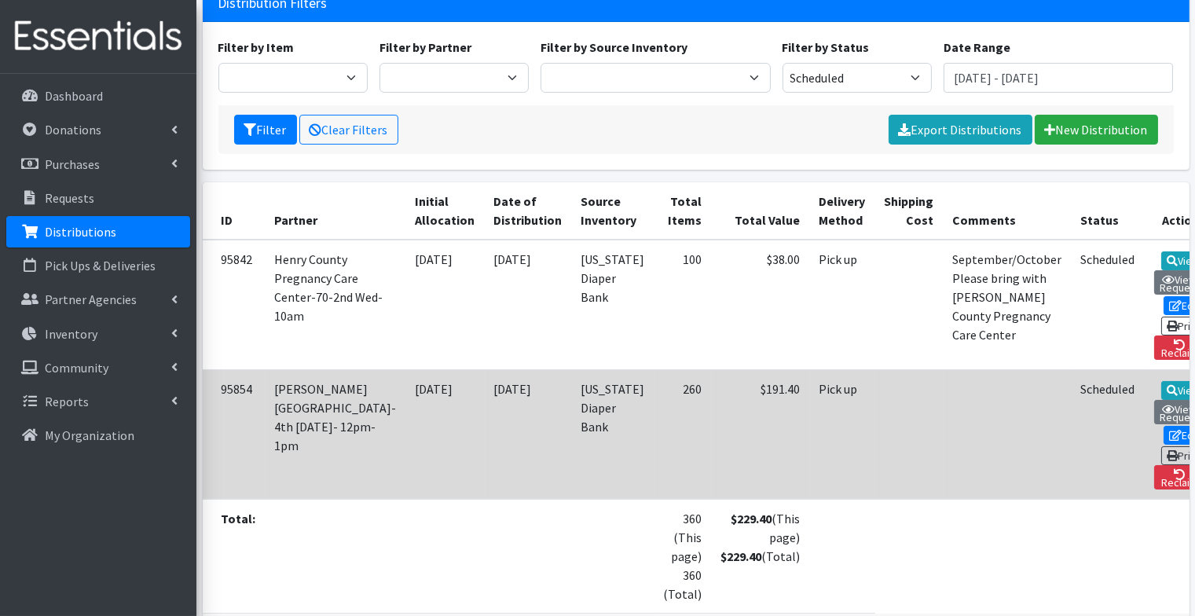
scroll to position [118, 0]
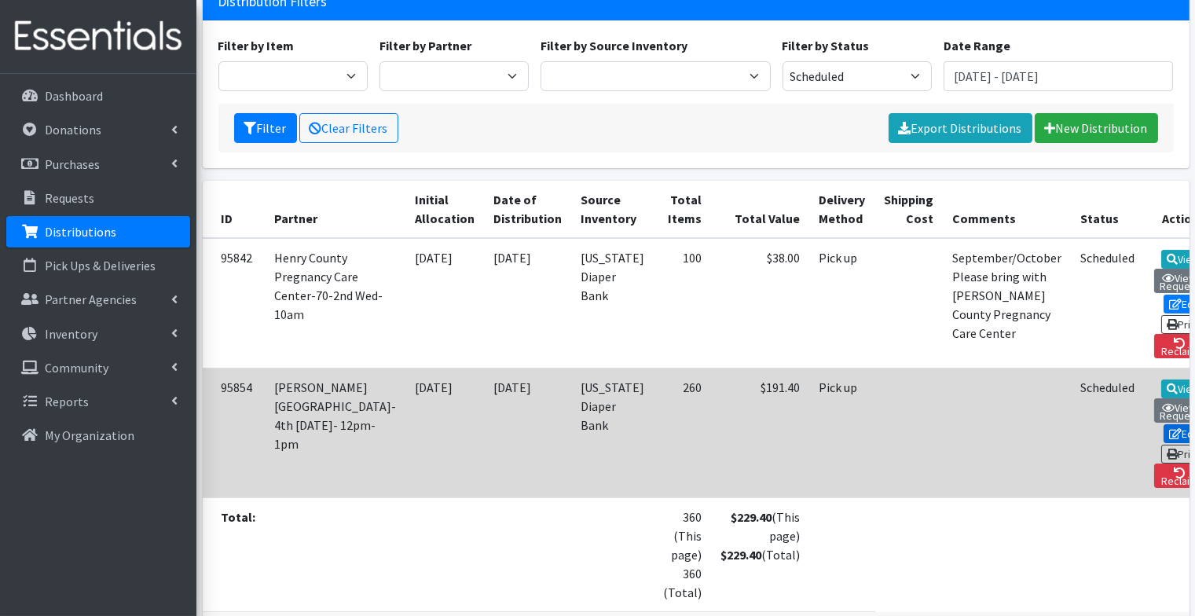
click at [1164, 425] on link "Edit" at bounding box center [1185, 433] width 42 height 19
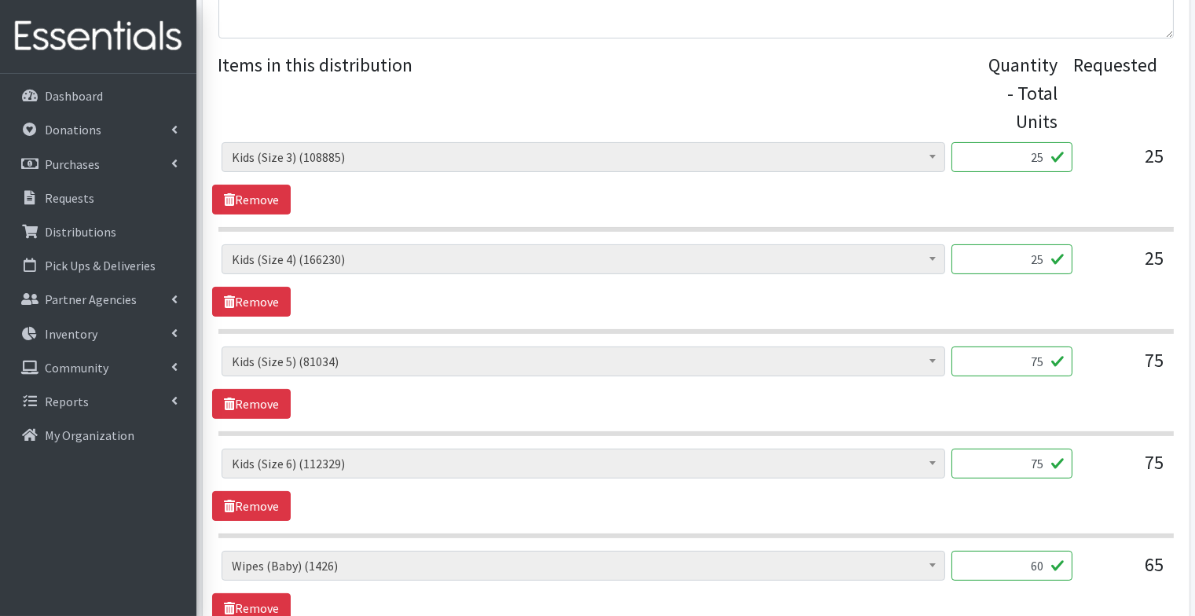
scroll to position [625, 0]
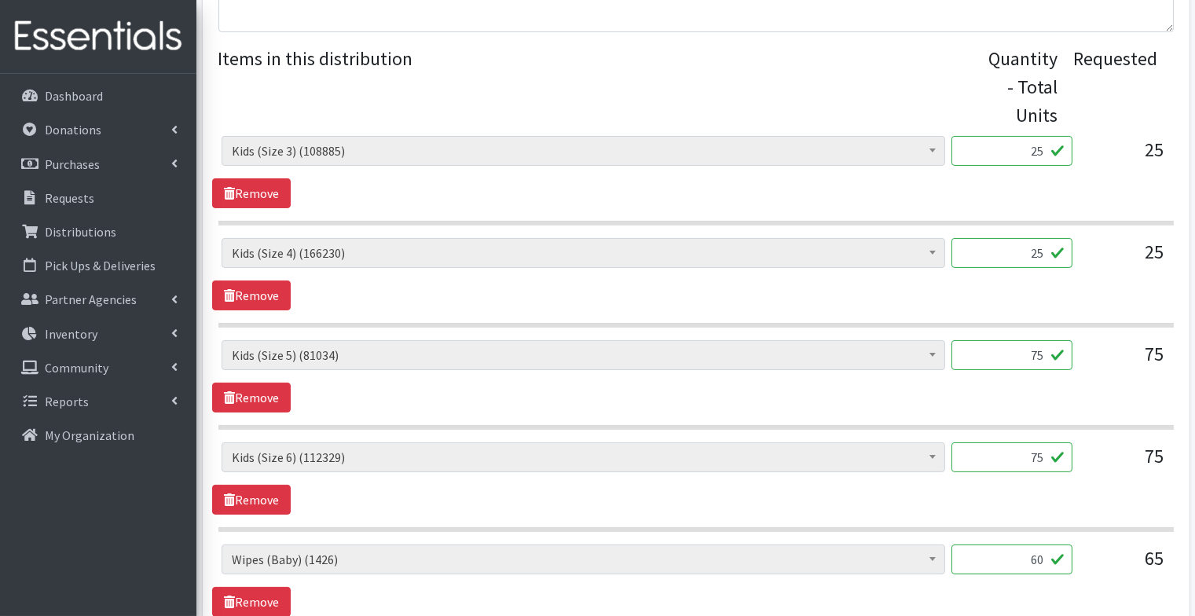
click at [1026, 148] on input "25" at bounding box center [1011, 151] width 121 height 30
type input "625"
click at [1017, 256] on input "25" at bounding box center [1011, 253] width 121 height 30
type input "625"
click at [1025, 354] on input "75" at bounding box center [1011, 355] width 121 height 30
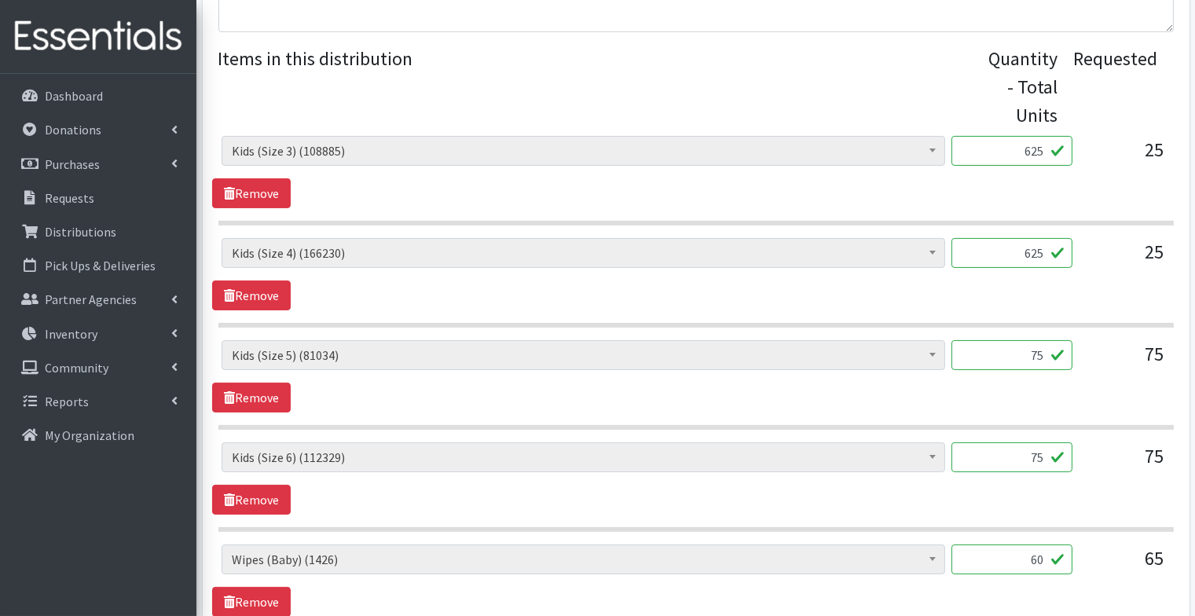
click at [1025, 354] on input "75" at bounding box center [1011, 355] width 121 height 30
type input "1875"
click at [1043, 456] on input "75" at bounding box center [1011, 457] width 121 height 30
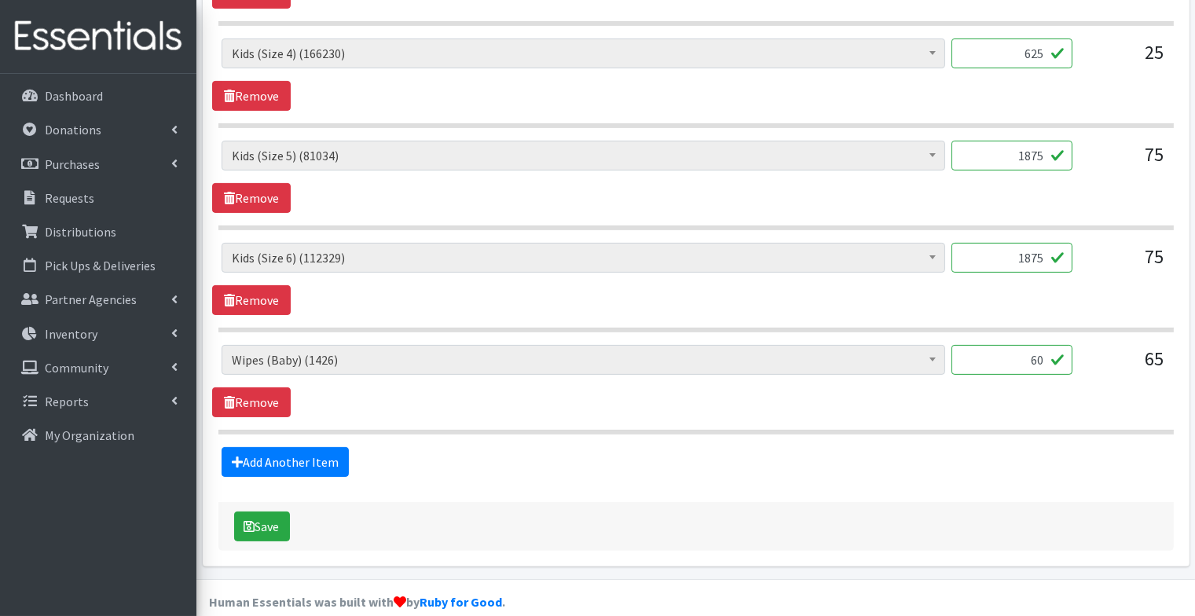
scroll to position [838, 0]
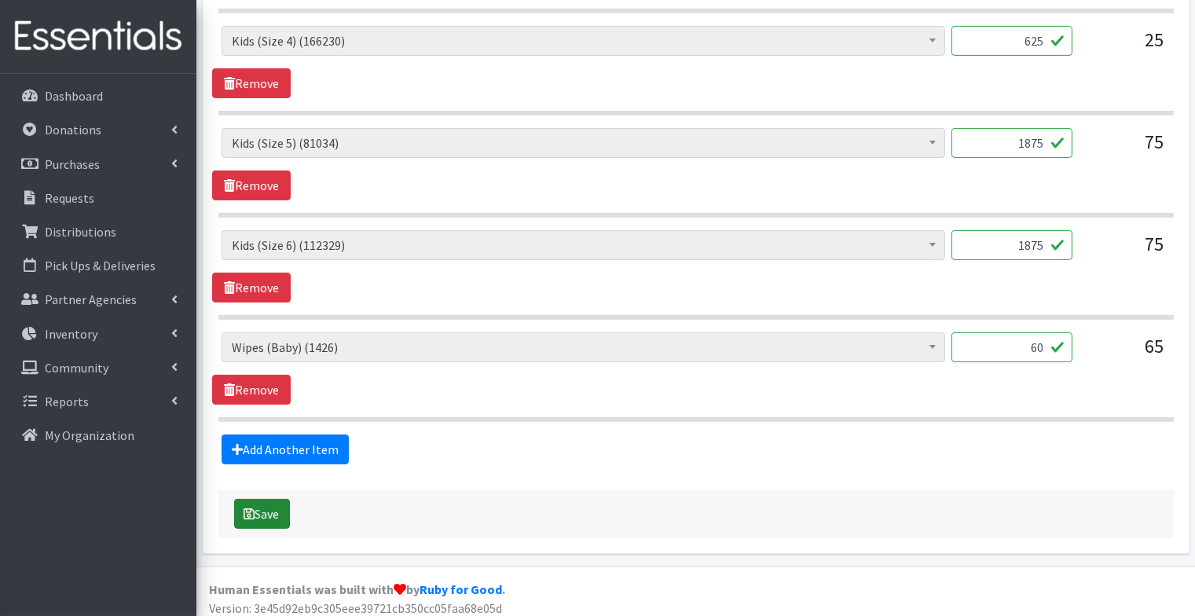
type input "1875"
click at [272, 506] on button "Save" at bounding box center [262, 514] width 56 height 30
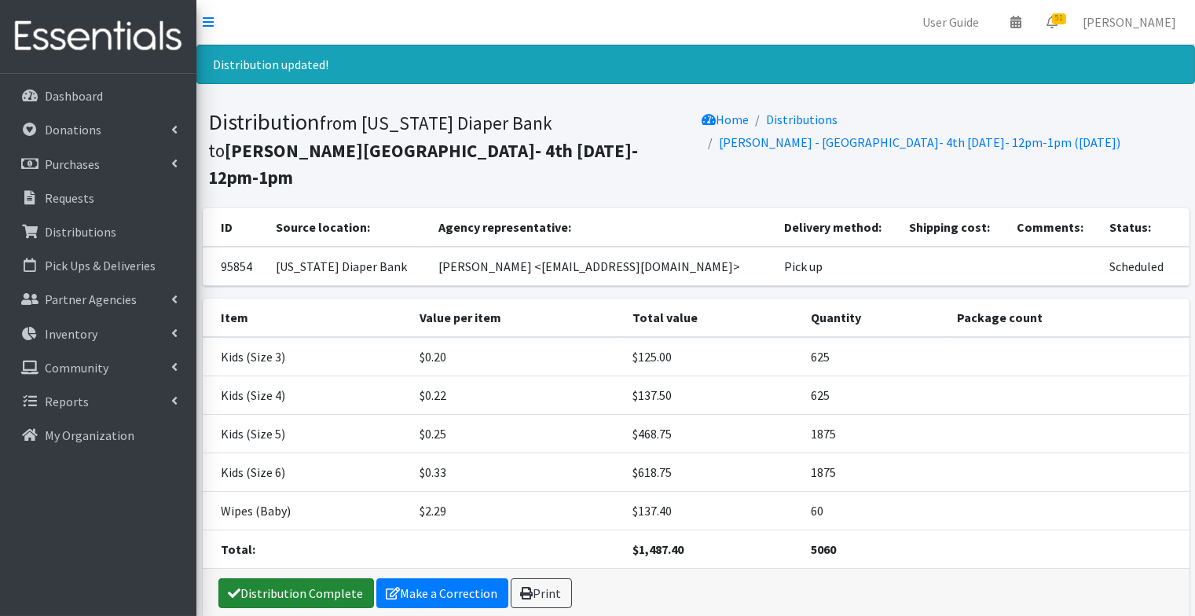
click at [331, 578] on link "Distribution Complete" at bounding box center [296, 593] width 156 height 30
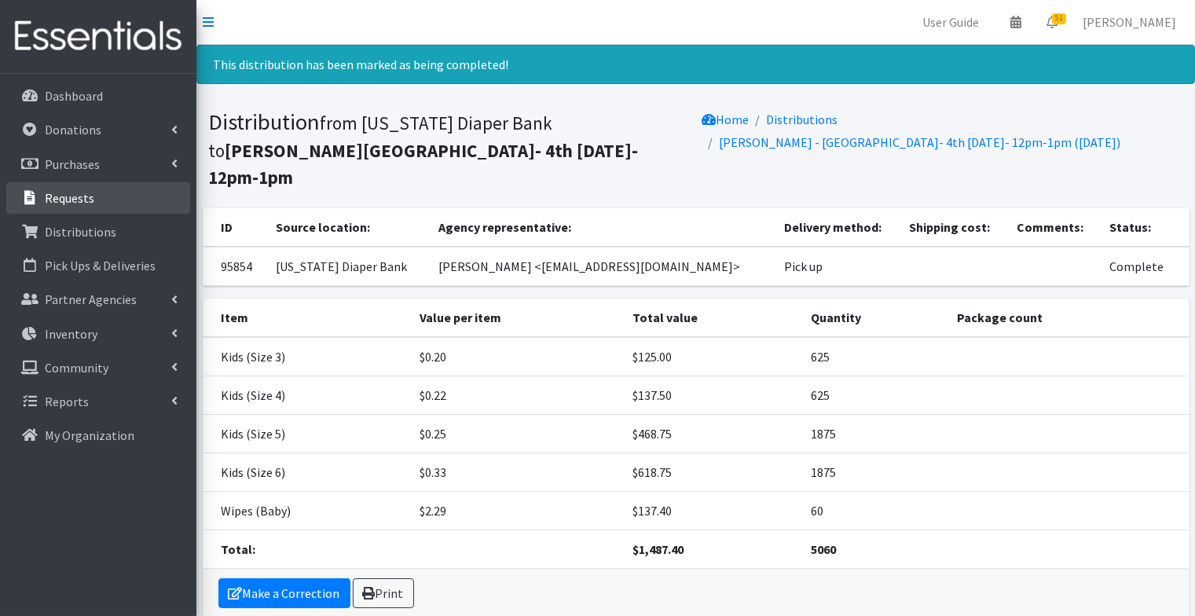
click at [69, 198] on p "Requests" at bounding box center [69, 198] width 49 height 16
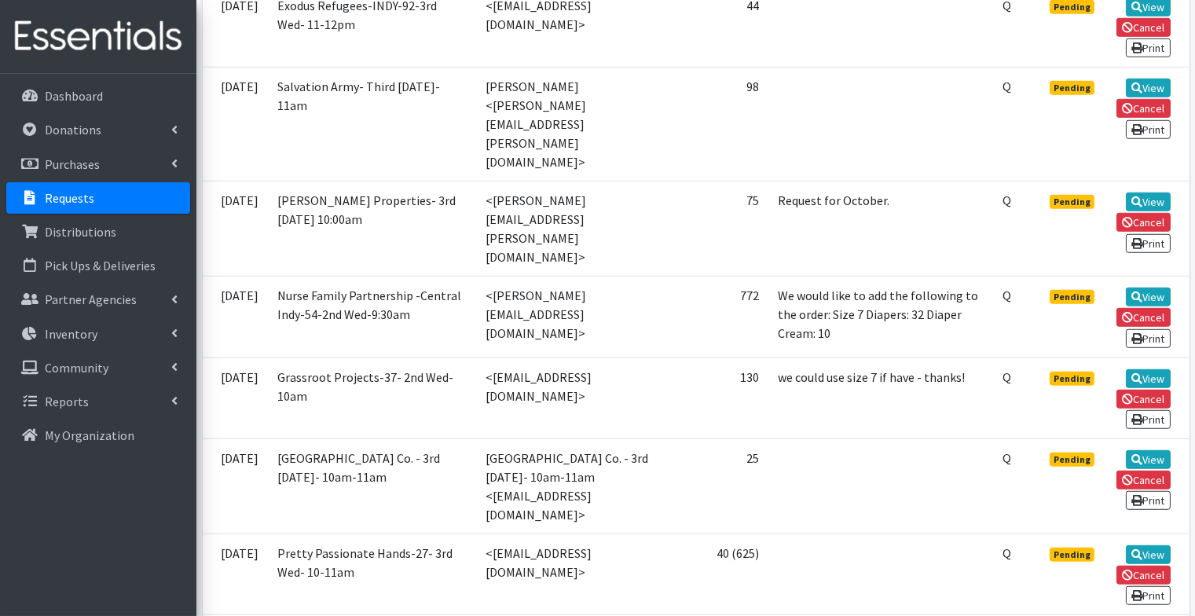
scroll to position [2139, 0]
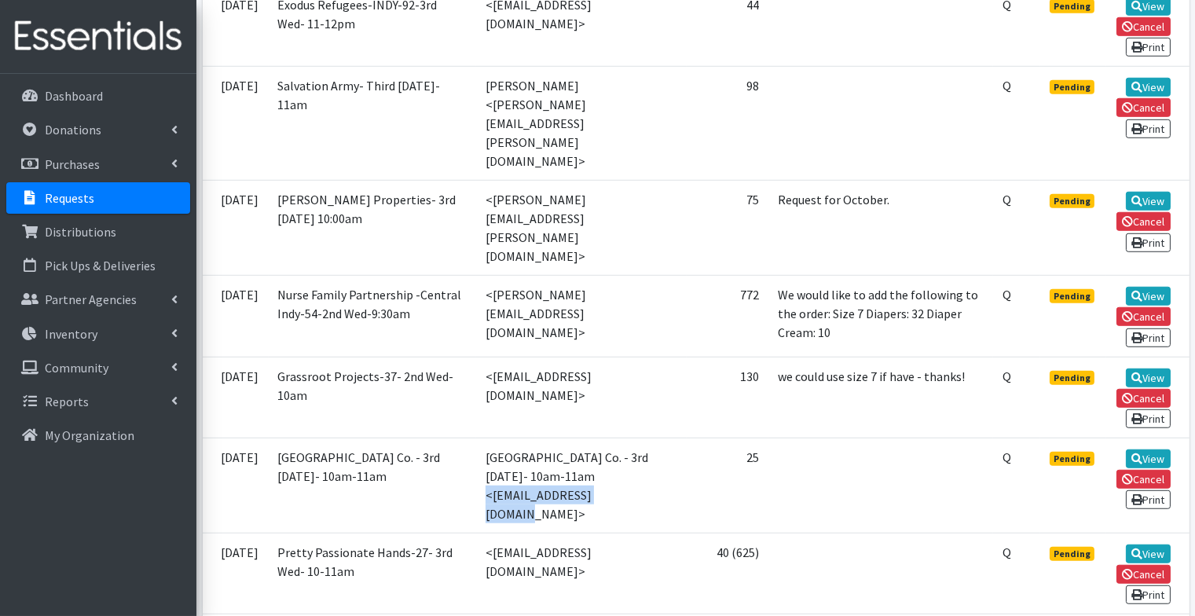
drag, startPoint x: 591, startPoint y: 311, endPoint x: 445, endPoint y: 311, distance: 146.1
click at [476, 438] on td "[GEOGRAPHIC_DATA] Co. - 3rd [DATE]- 10am-11am <[EMAIL_ADDRESS][DOMAIN_NAME]>" at bounding box center [581, 485] width 211 height 95
copy td "[EMAIL_ADDRESS][DOMAIN_NAME]"
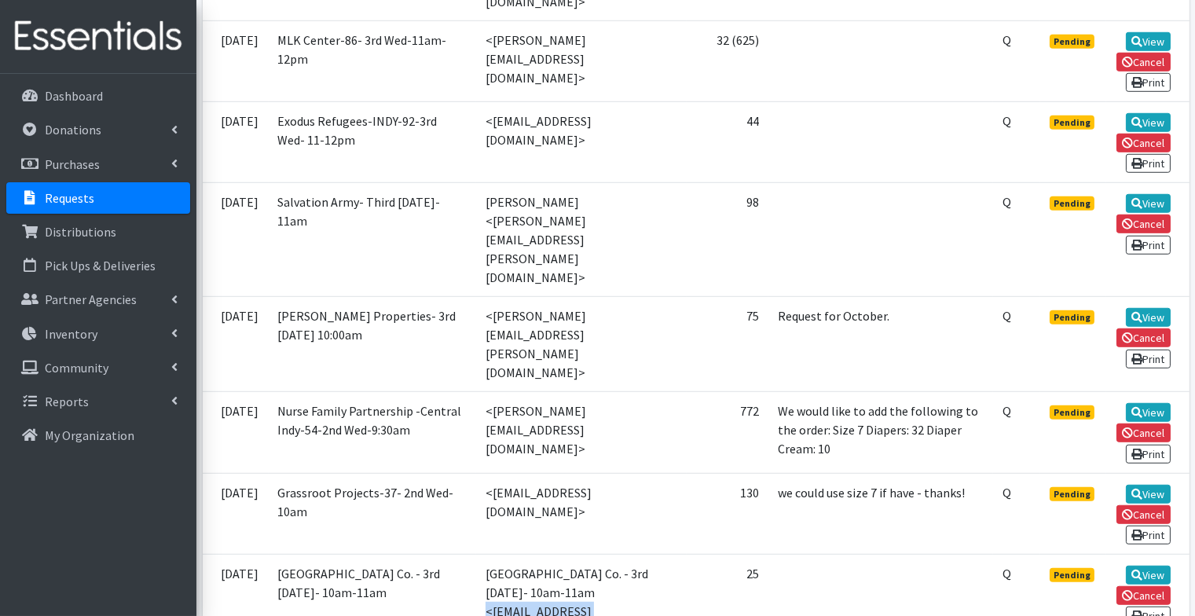
scroll to position [2026, 0]
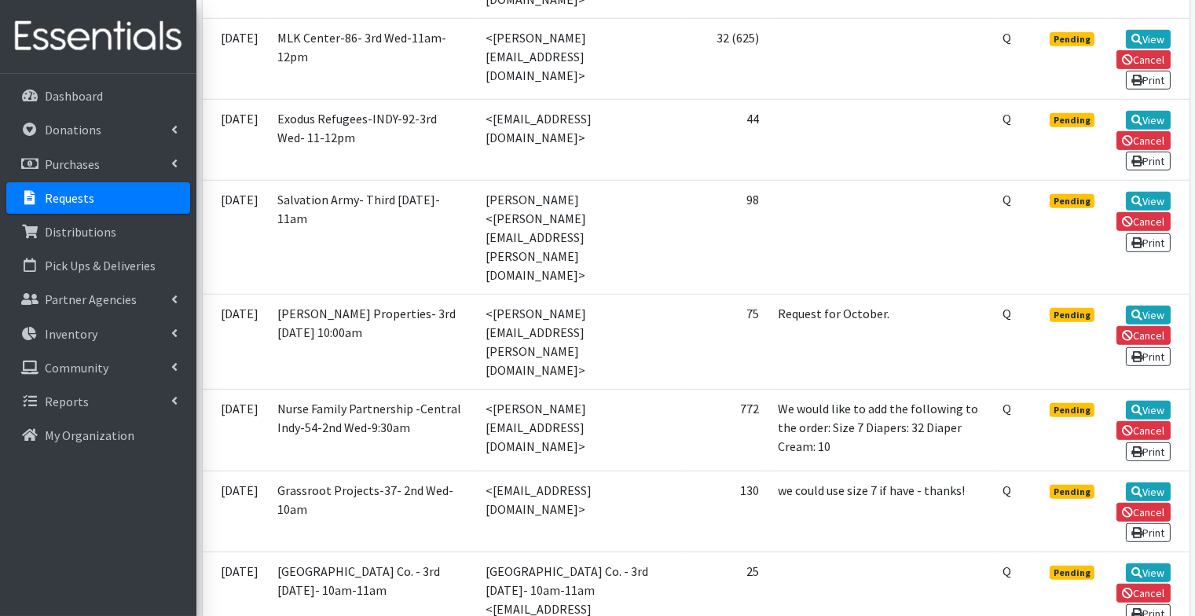
click at [675, 552] on td "[GEOGRAPHIC_DATA] Co. - 3rd [DATE]- 10am-11am <[EMAIL_ADDRESS][DOMAIN_NAME]>" at bounding box center [581, 599] width 211 height 95
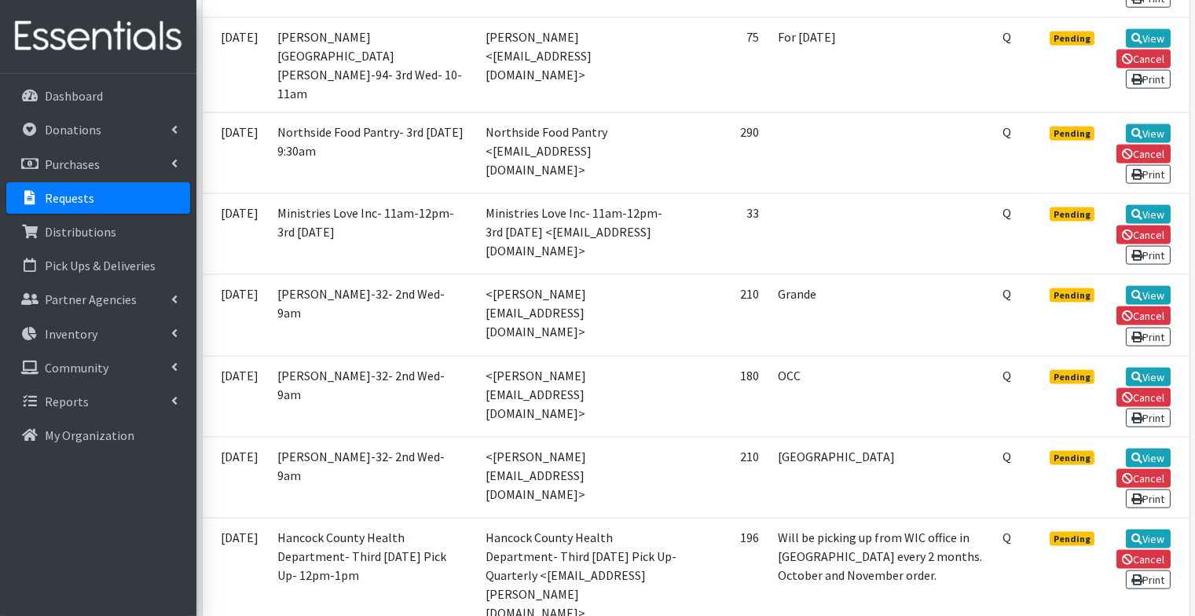
scroll to position [3832, 0]
